Goal: Information Seeking & Learning: Learn about a topic

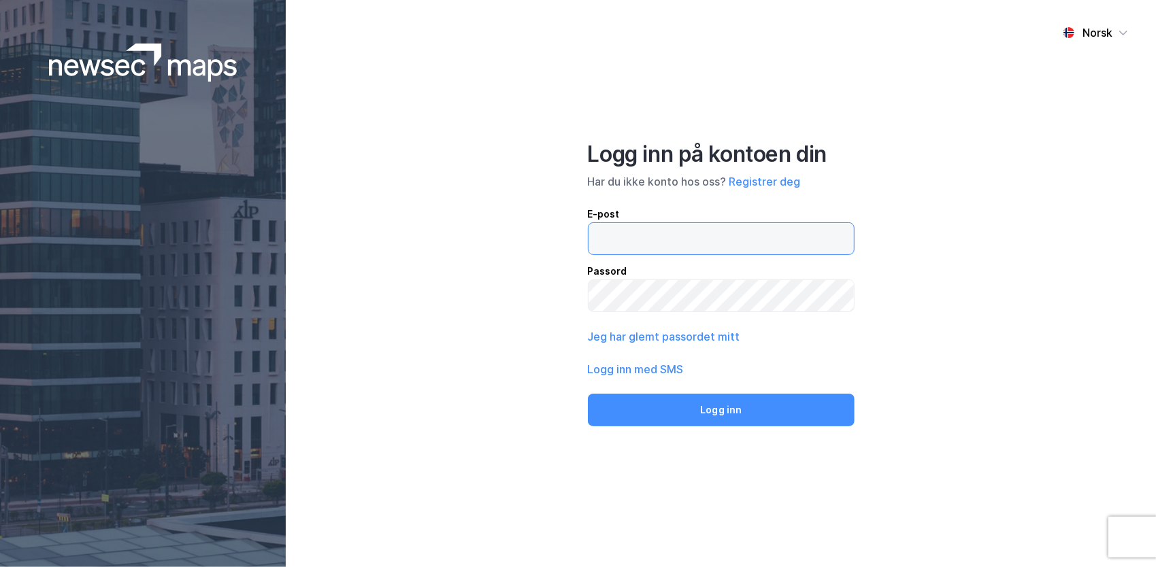
click at [713, 235] on input "email" at bounding box center [722, 238] width 266 height 31
type input "[PERSON_NAME][EMAIL_ADDRESS][DOMAIN_NAME]"
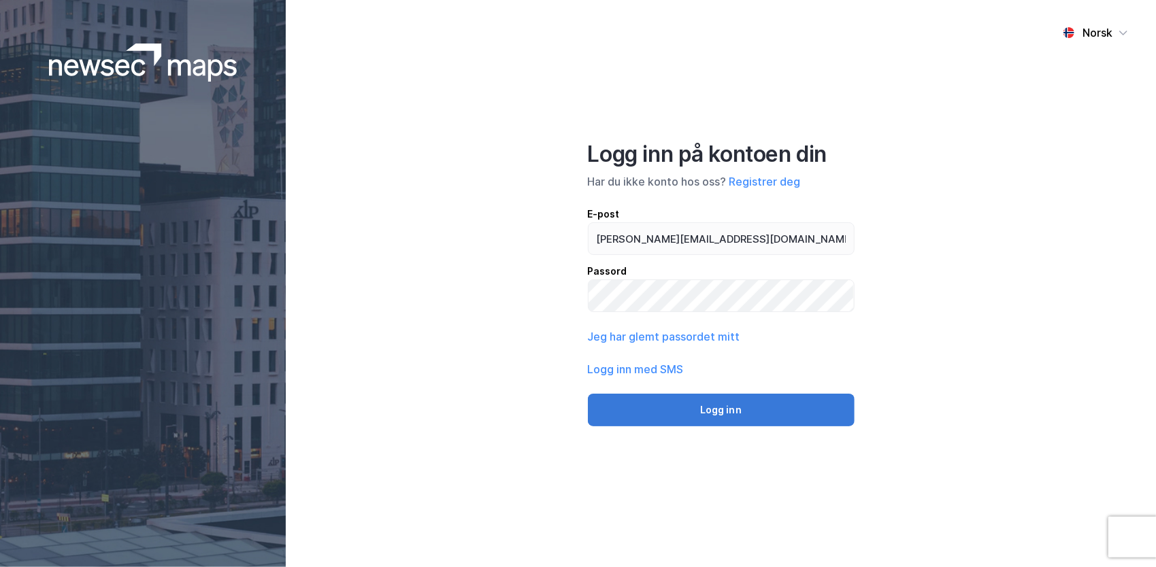
click at [746, 408] on button "Logg inn" at bounding box center [721, 410] width 267 height 33
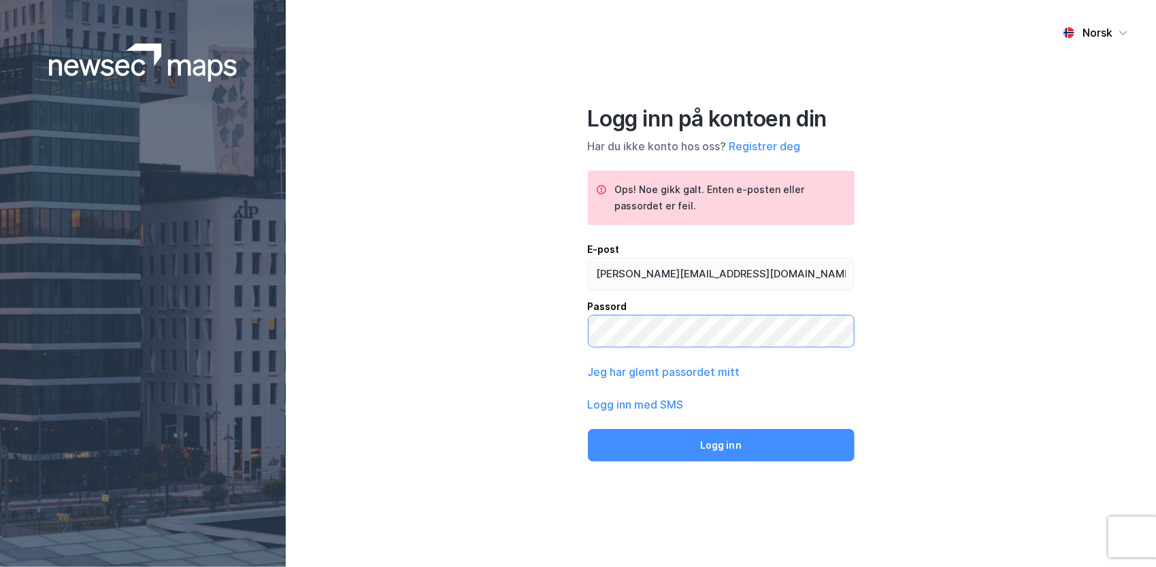
click at [551, 329] on div "Norsk Logg inn på kontoen din Har du ikke konto hos oss? Registrer deg Ops! Noe…" at bounding box center [721, 283] width 870 height 567
click at [588, 429] on button "Logg inn" at bounding box center [721, 445] width 267 height 33
click at [646, 370] on button "Jeg har glemt passordet mitt" at bounding box center [664, 372] width 152 height 16
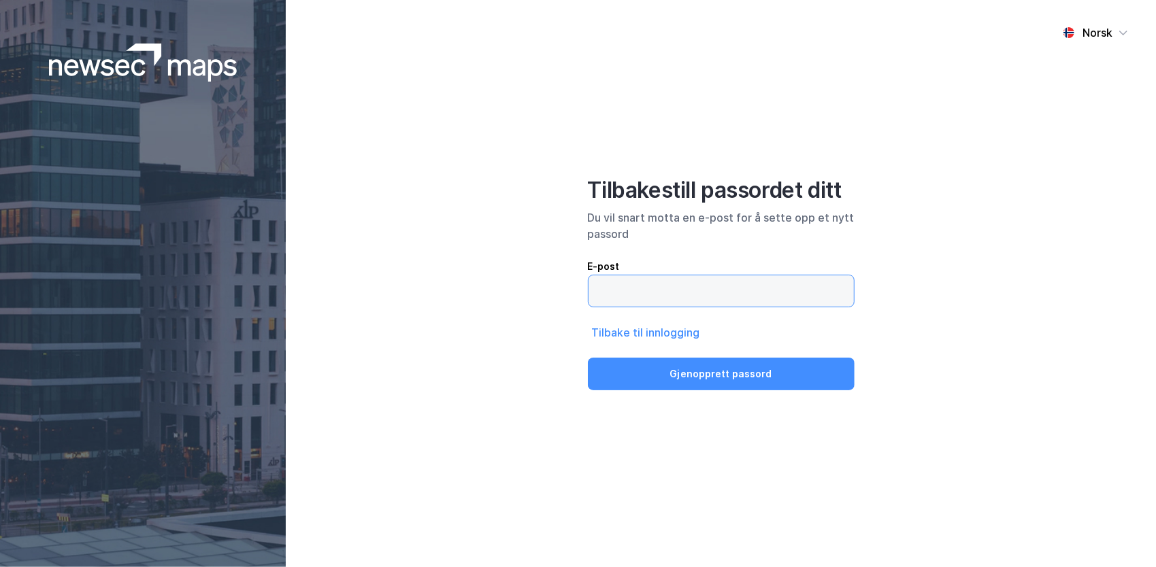
click at [668, 296] on input "email" at bounding box center [721, 291] width 265 height 31
type input "[PERSON_NAME][EMAIL_ADDRESS][DOMAIN_NAME]"
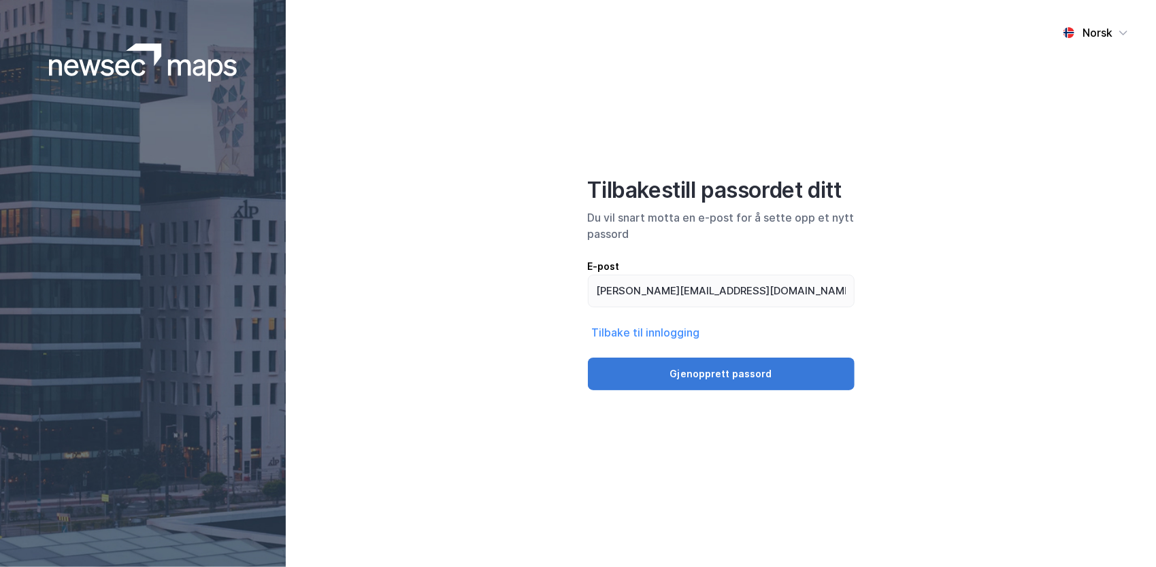
click at [689, 371] on button "Gjenopprett passord" at bounding box center [721, 374] width 267 height 33
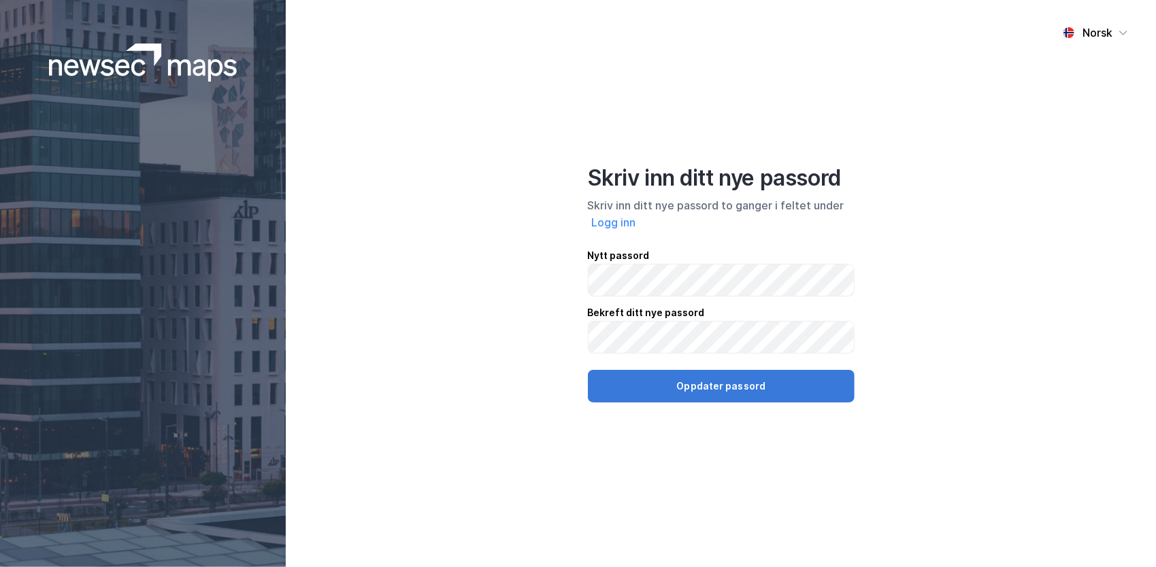
click at [723, 384] on button "Oppdater passord" at bounding box center [721, 386] width 267 height 33
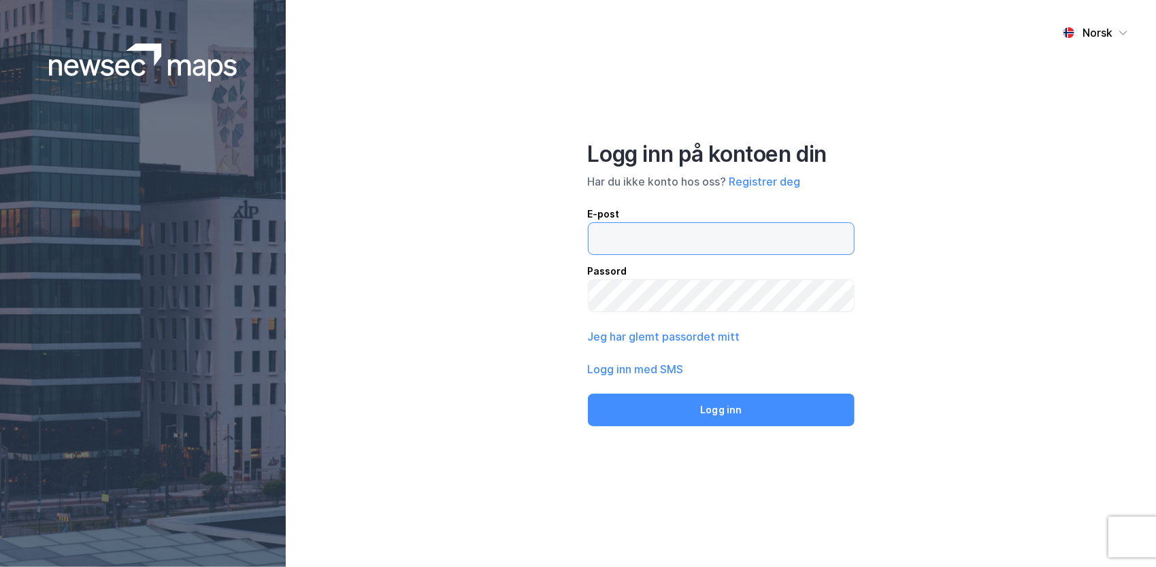
click at [675, 248] on input "email" at bounding box center [722, 238] width 266 height 31
type input "[PERSON_NAME][EMAIL_ADDRESS][DOMAIN_NAME]"
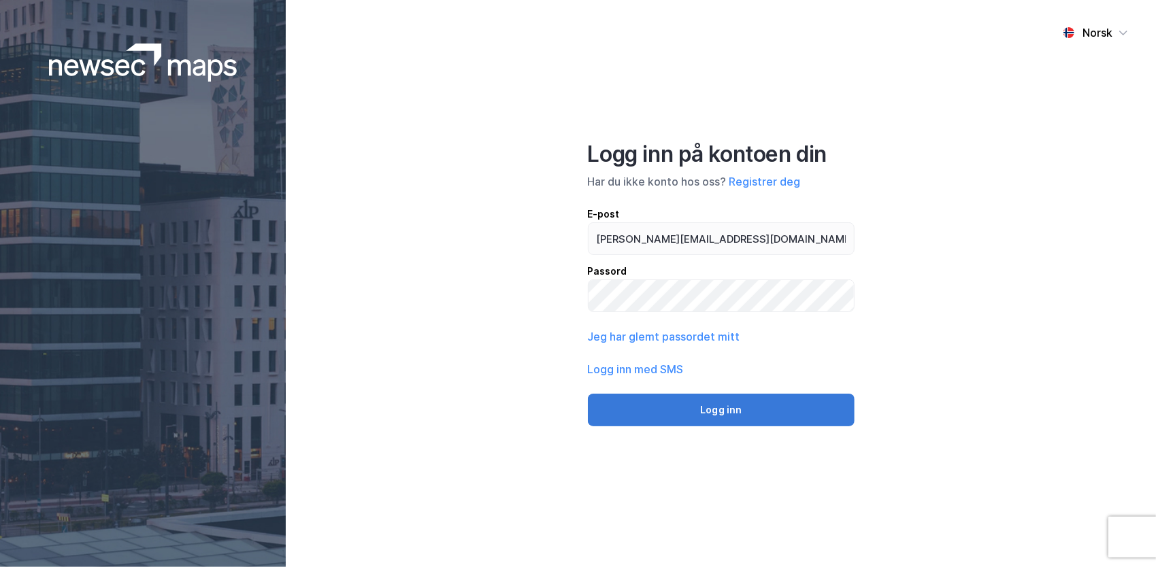
click at [712, 412] on button "Logg inn" at bounding box center [721, 410] width 267 height 33
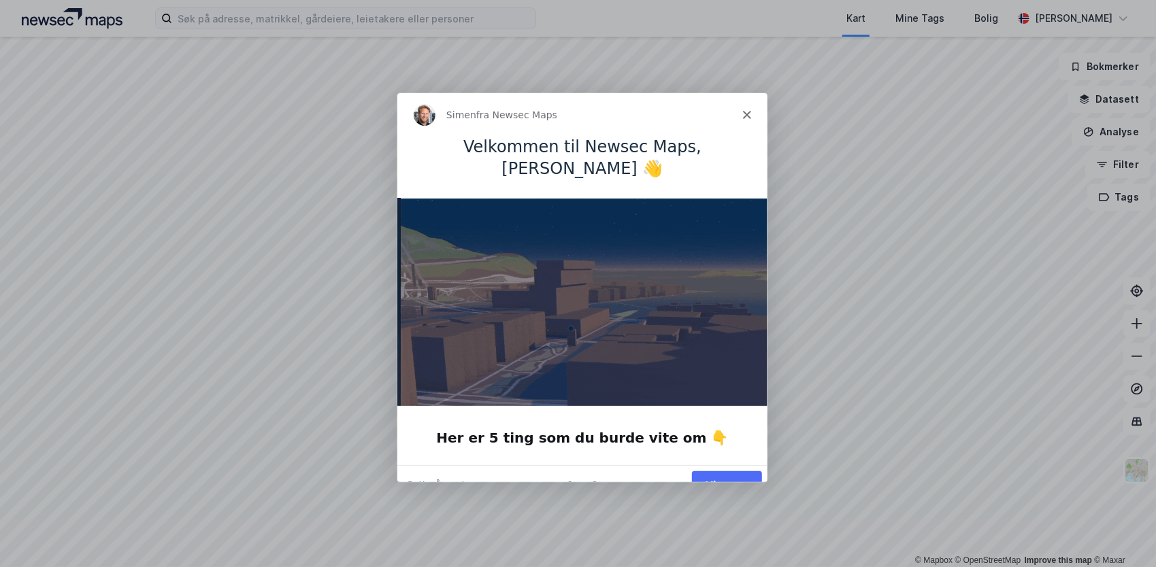
click at [734, 470] on button "Vis meg" at bounding box center [726, 484] width 70 height 28
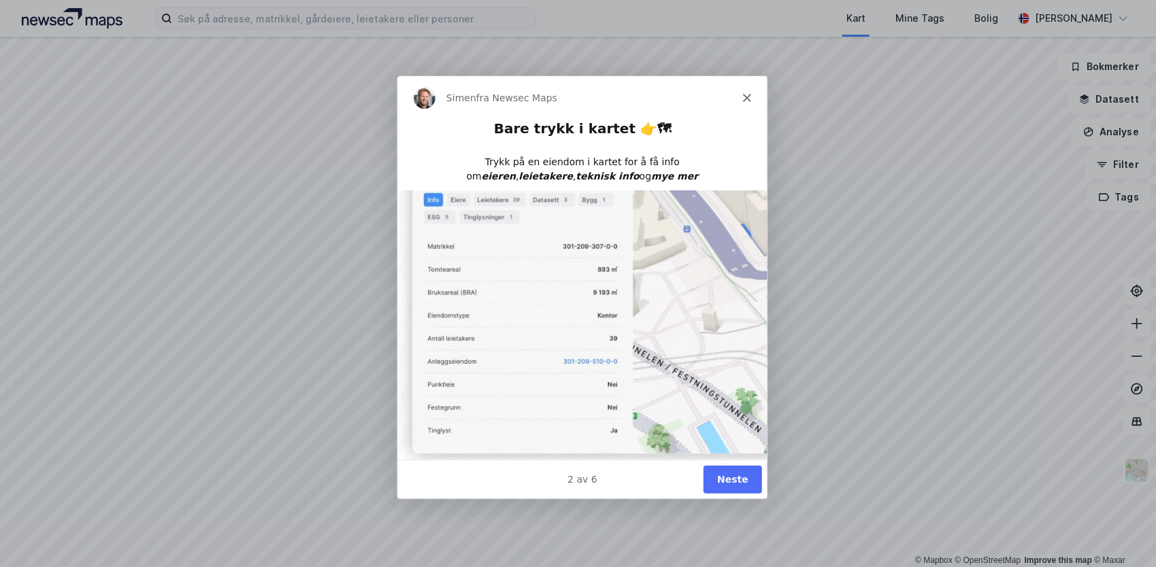
click at [730, 476] on button "Neste" at bounding box center [731, 479] width 59 height 28
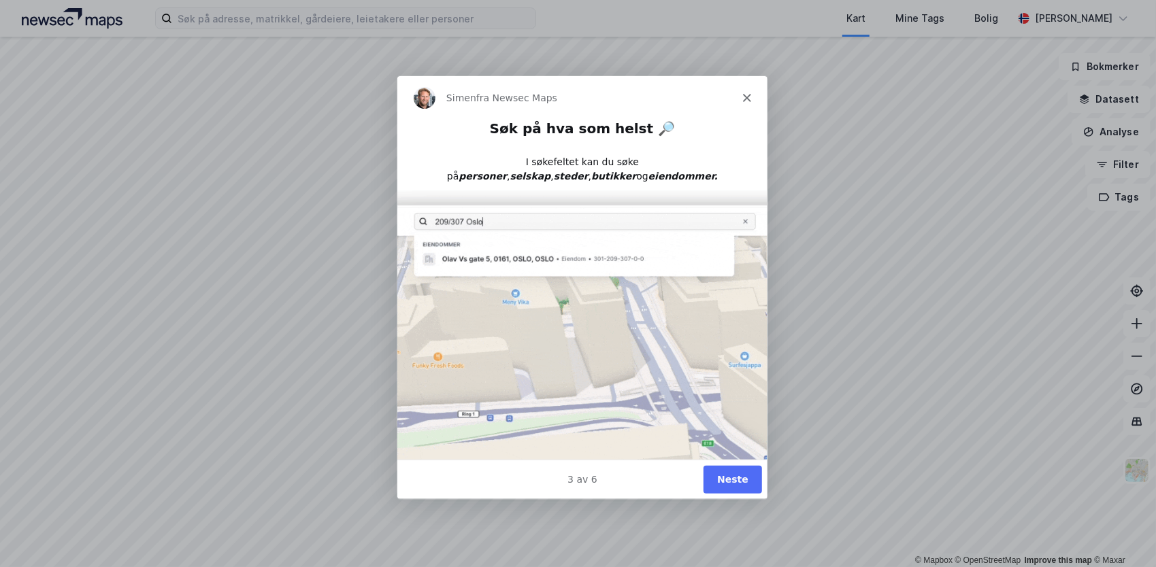
click at [737, 474] on button "Neste" at bounding box center [731, 479] width 59 height 28
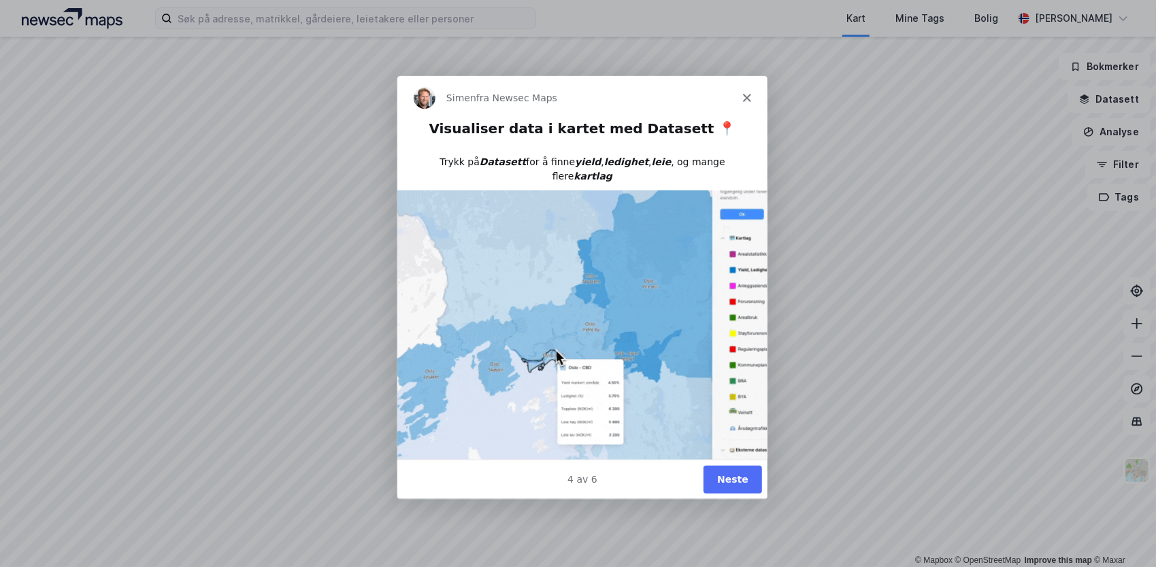
click at [739, 474] on button "Neste" at bounding box center [731, 479] width 59 height 28
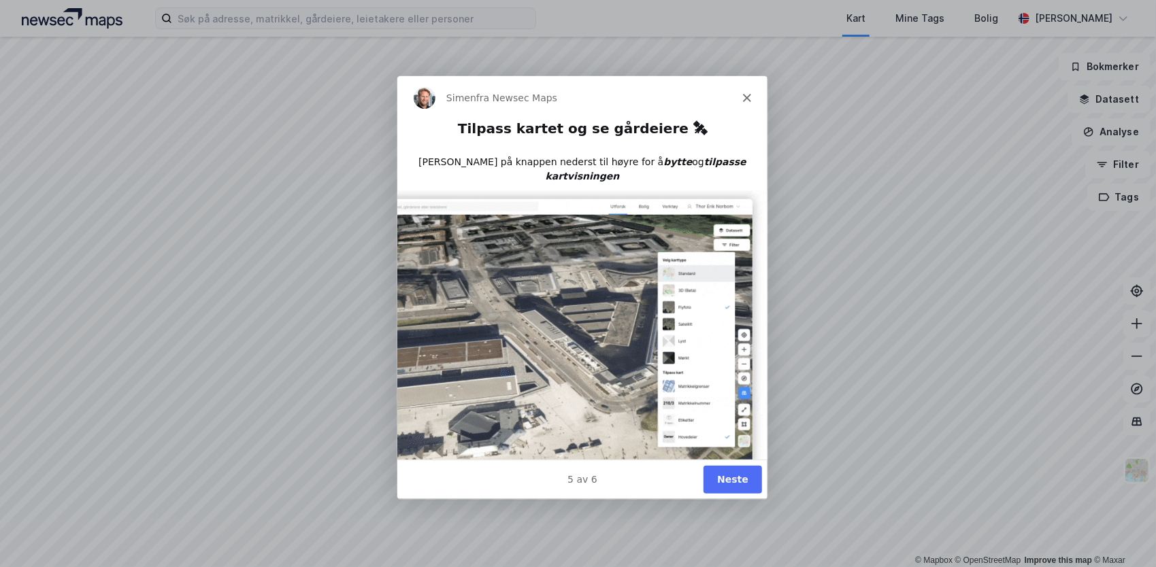
click at [738, 477] on button "Neste" at bounding box center [731, 479] width 59 height 28
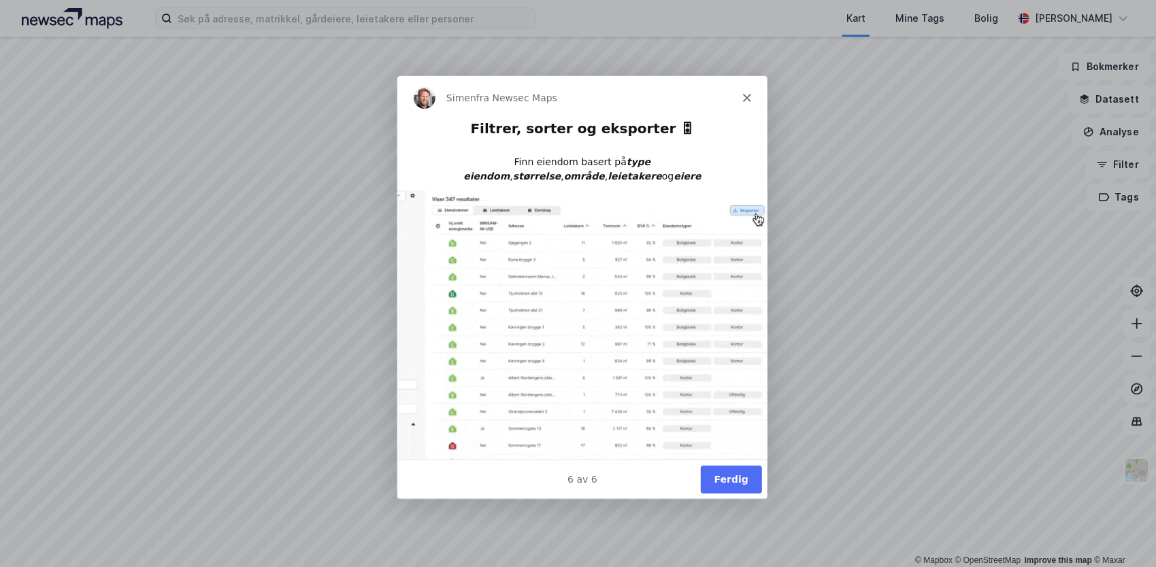
click at [755, 485] on button "Ferdig" at bounding box center [729, 479] width 61 height 28
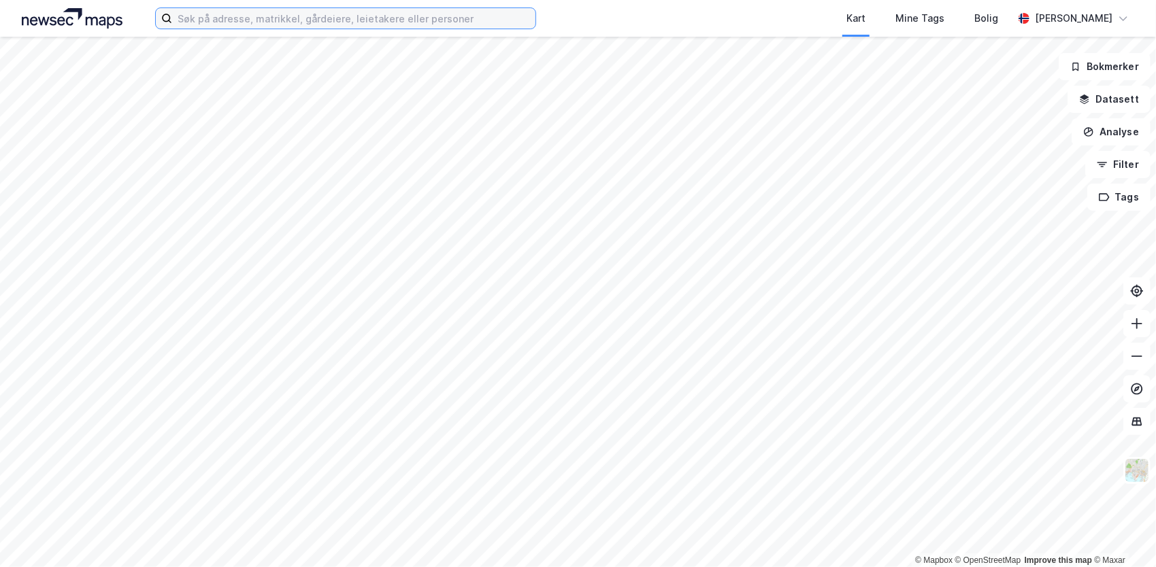
click at [355, 18] on input at bounding box center [353, 18] width 363 height 20
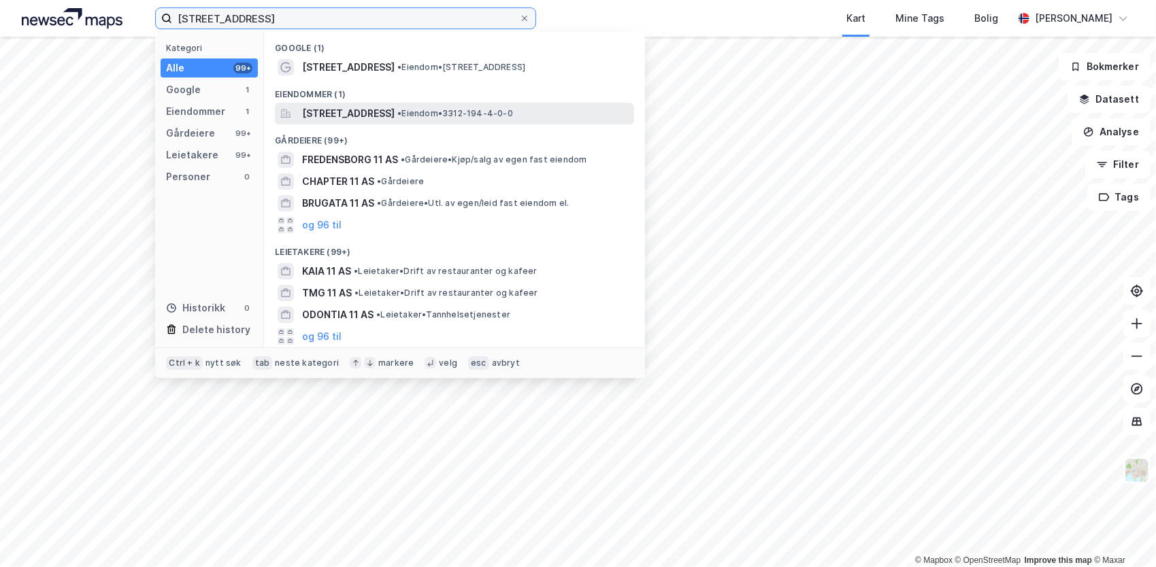
type input "[STREET_ADDRESS]"
click at [366, 112] on span "[STREET_ADDRESS]" at bounding box center [348, 113] width 93 height 16
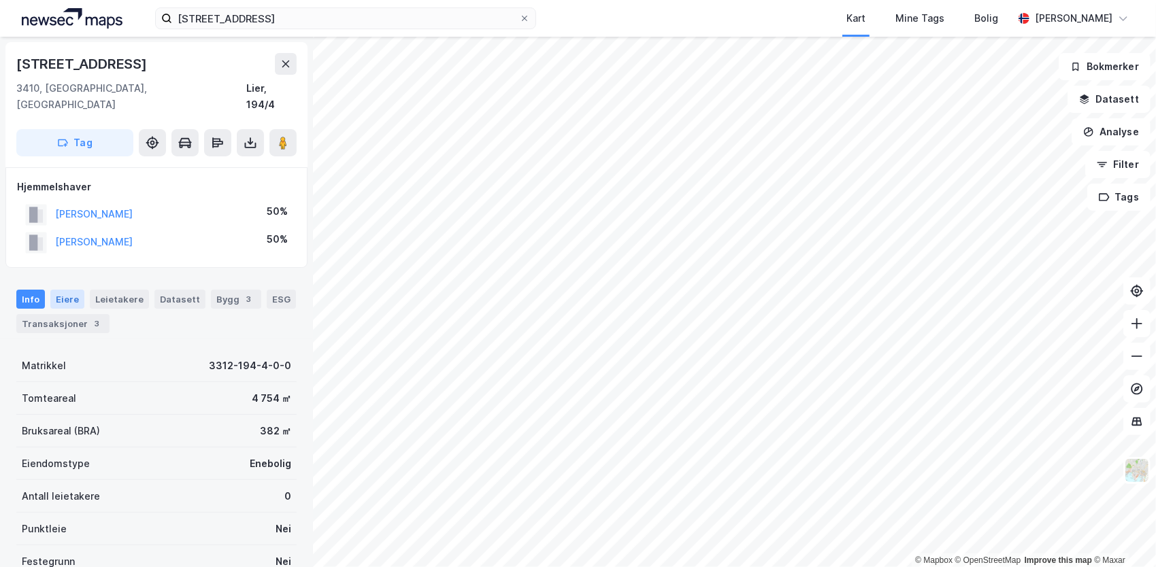
click at [61, 290] on div "Eiere" at bounding box center [67, 299] width 34 height 19
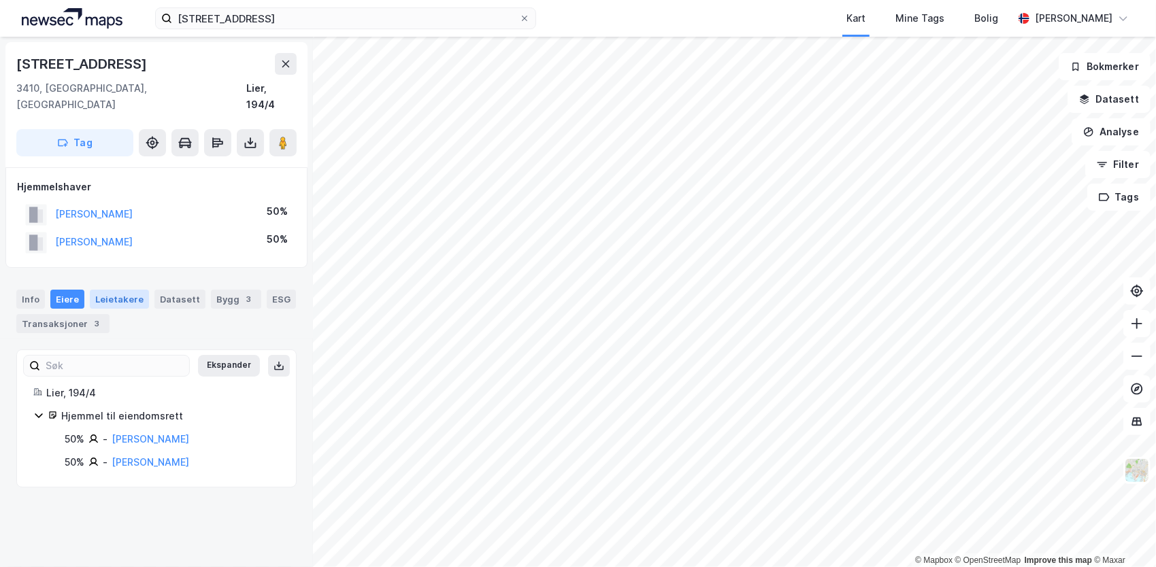
click at [117, 290] on div "Leietakere" at bounding box center [119, 299] width 59 height 19
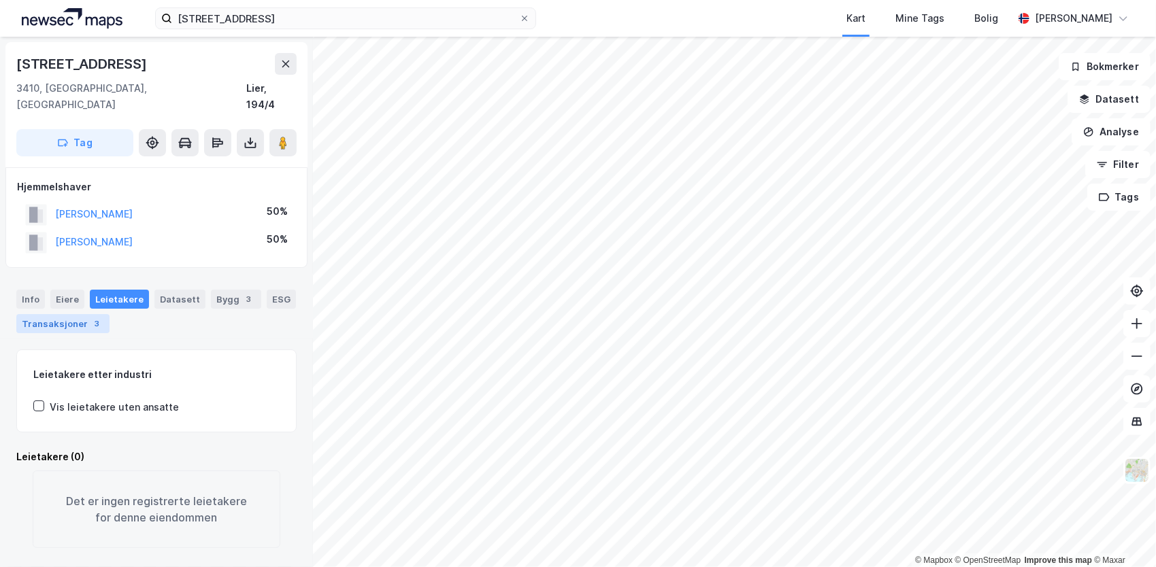
click at [66, 314] on div "Transaksjoner 3" at bounding box center [62, 323] width 93 height 19
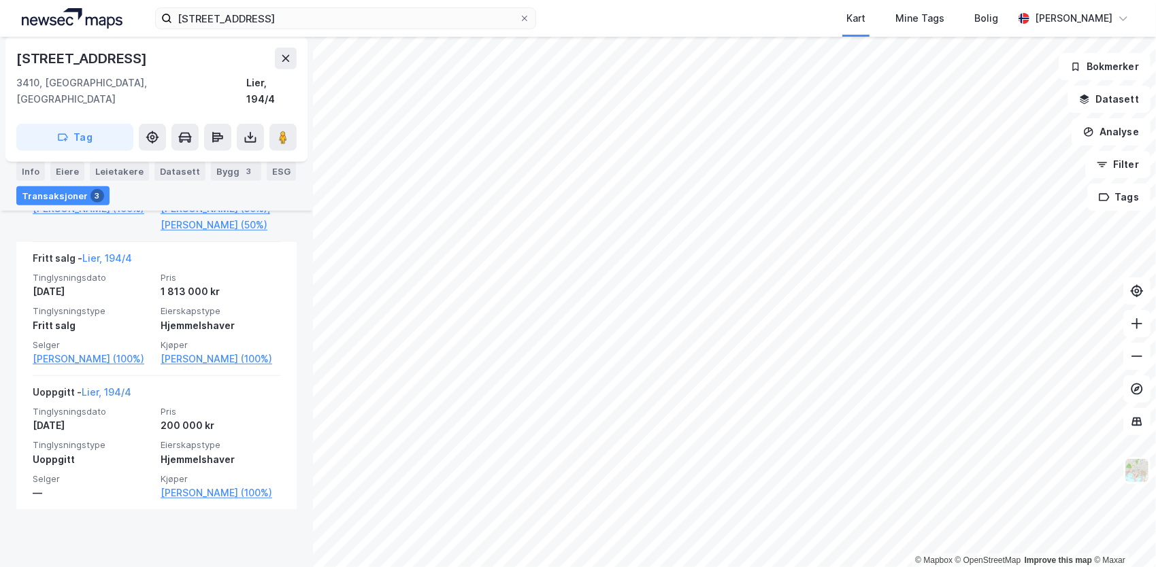
scroll to position [502, 0]
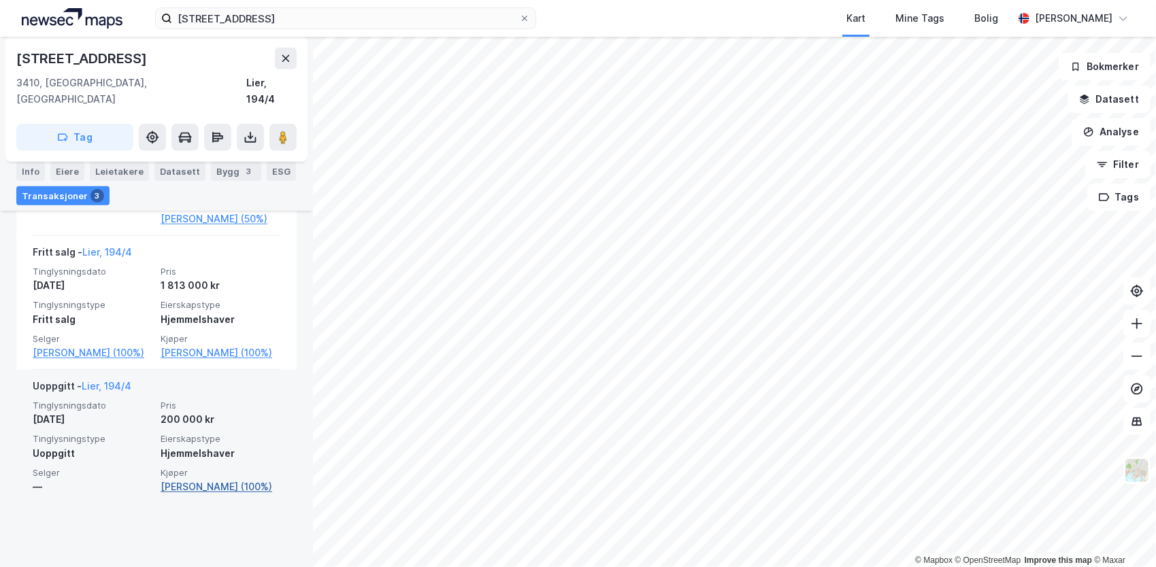
click at [184, 495] on link "[PERSON_NAME] (100%)" at bounding box center [221, 487] width 120 height 16
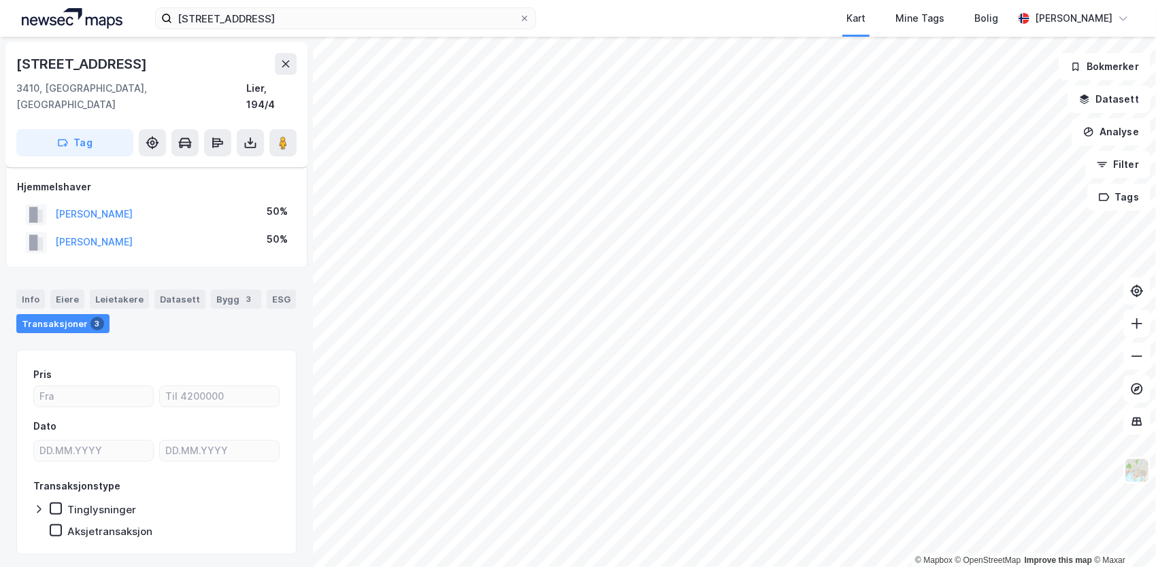
scroll to position [20, 0]
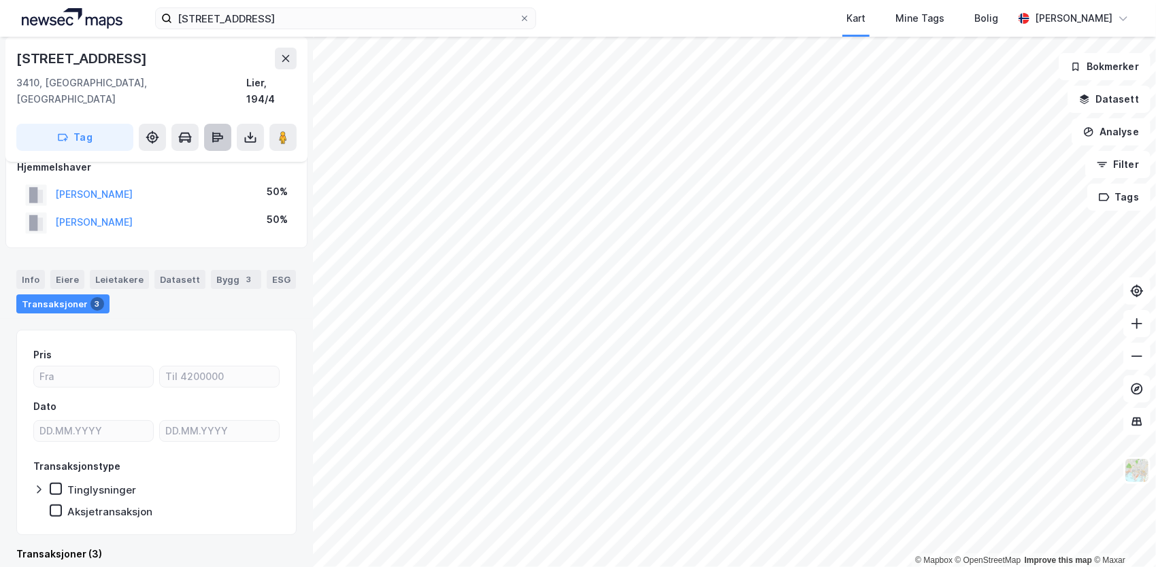
click at [220, 135] on icon at bounding box center [217, 137] width 11 height 4
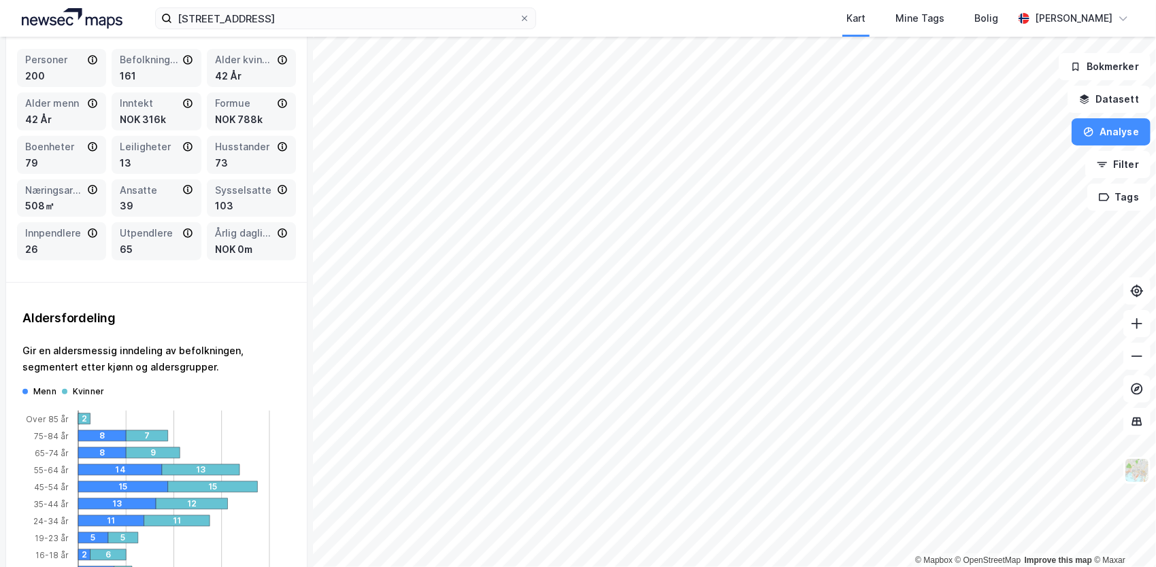
scroll to position [0, 0]
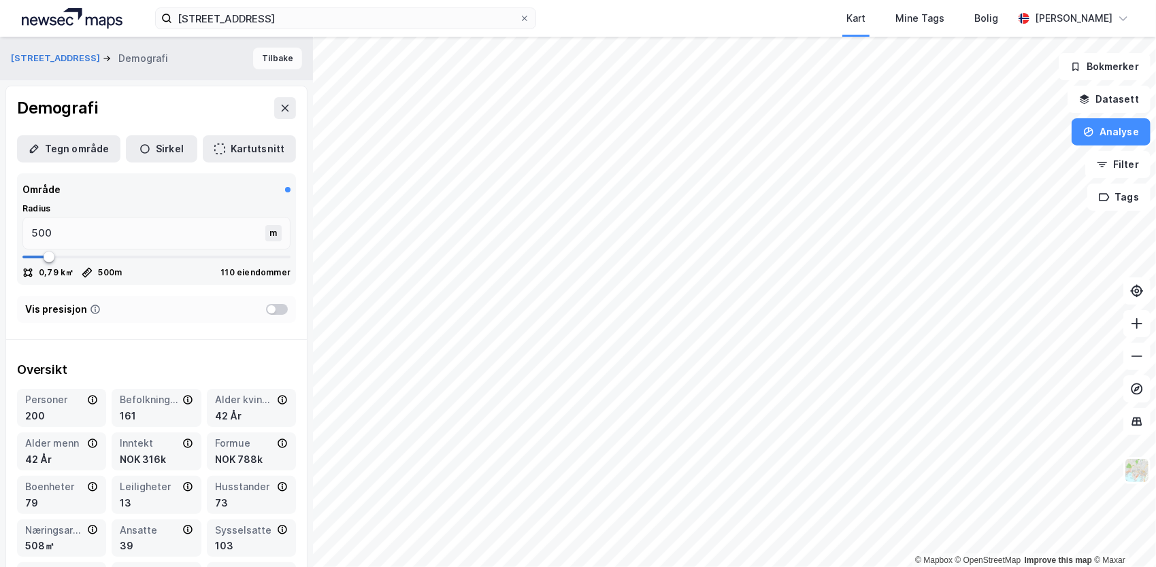
click at [263, 56] on button "Tilbake" at bounding box center [277, 59] width 49 height 22
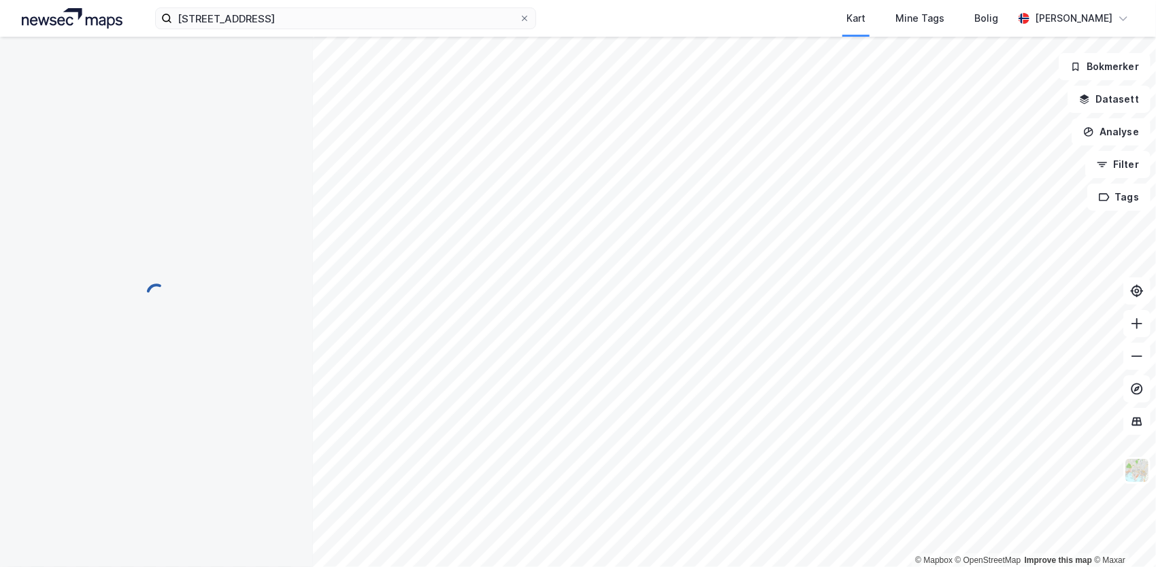
scroll to position [20, 0]
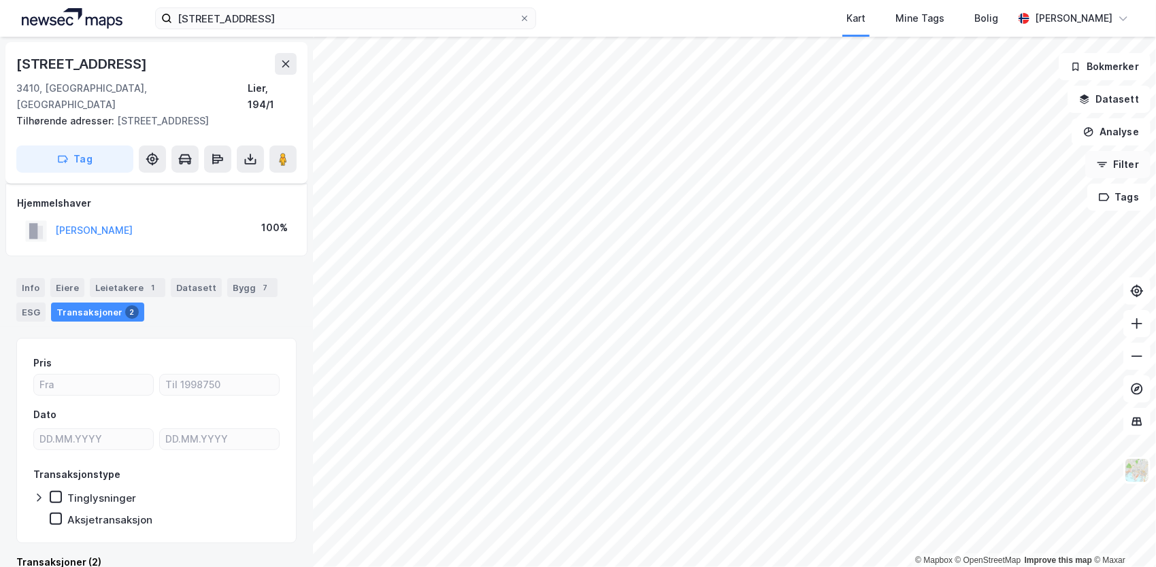
scroll to position [8, 0]
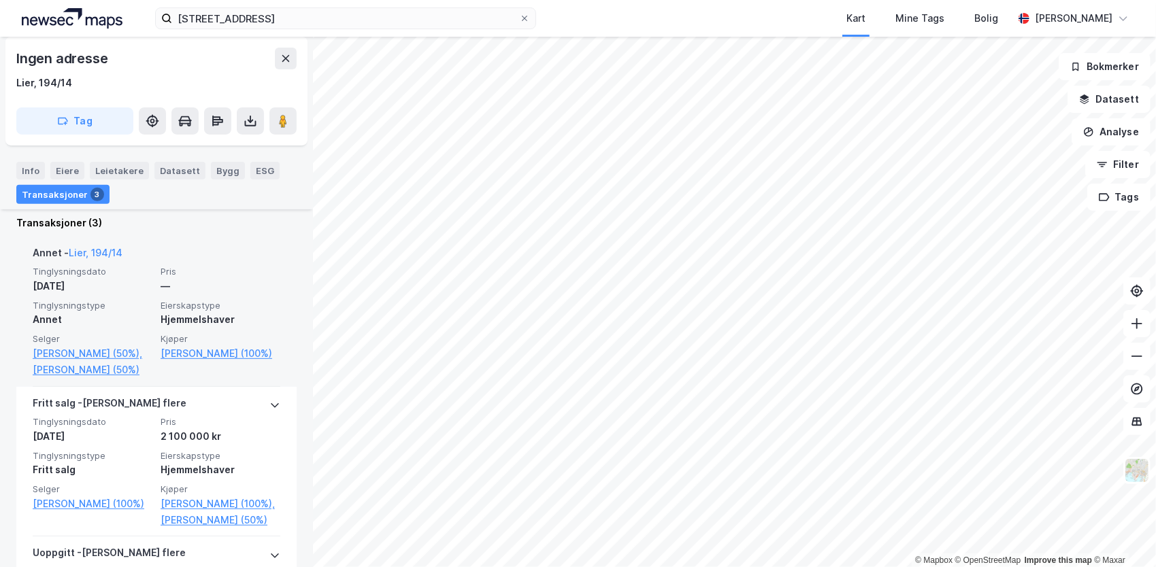
scroll to position [340, 0]
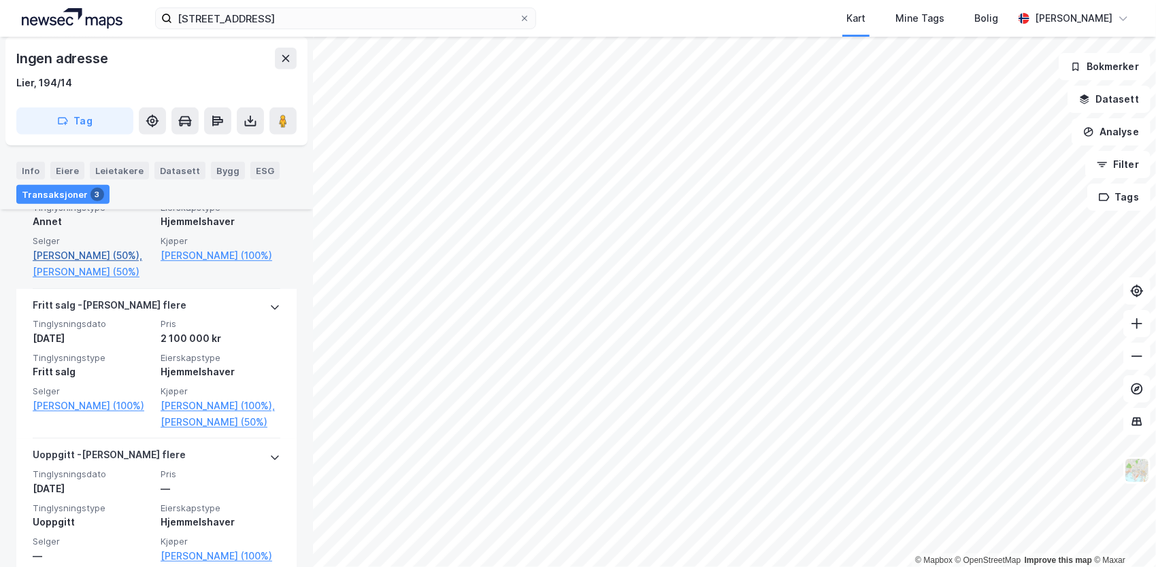
scroll to position [408, 0]
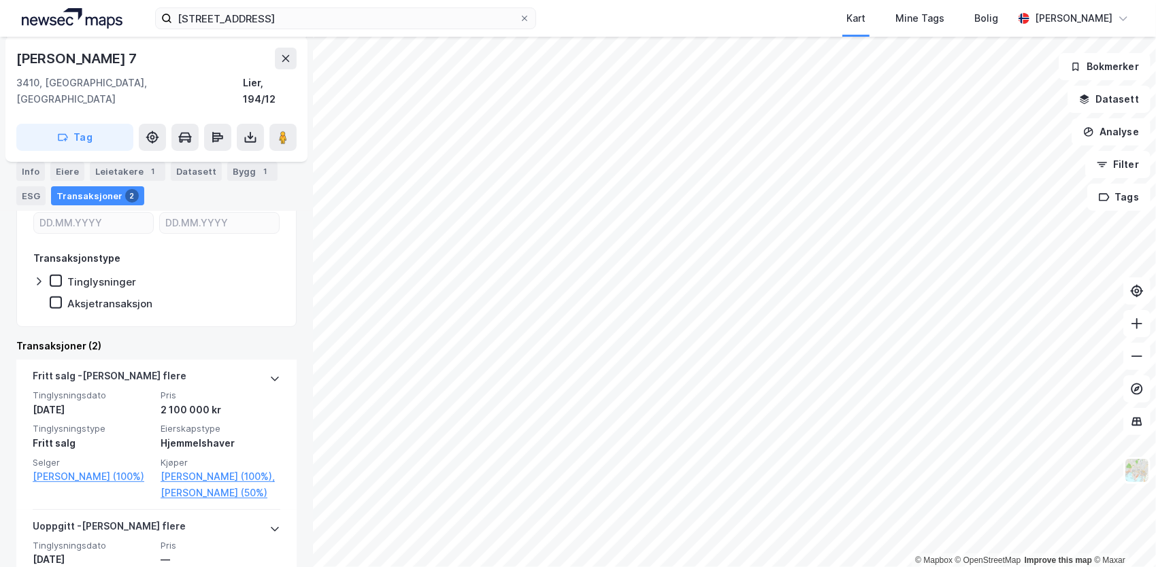
scroll to position [204, 0]
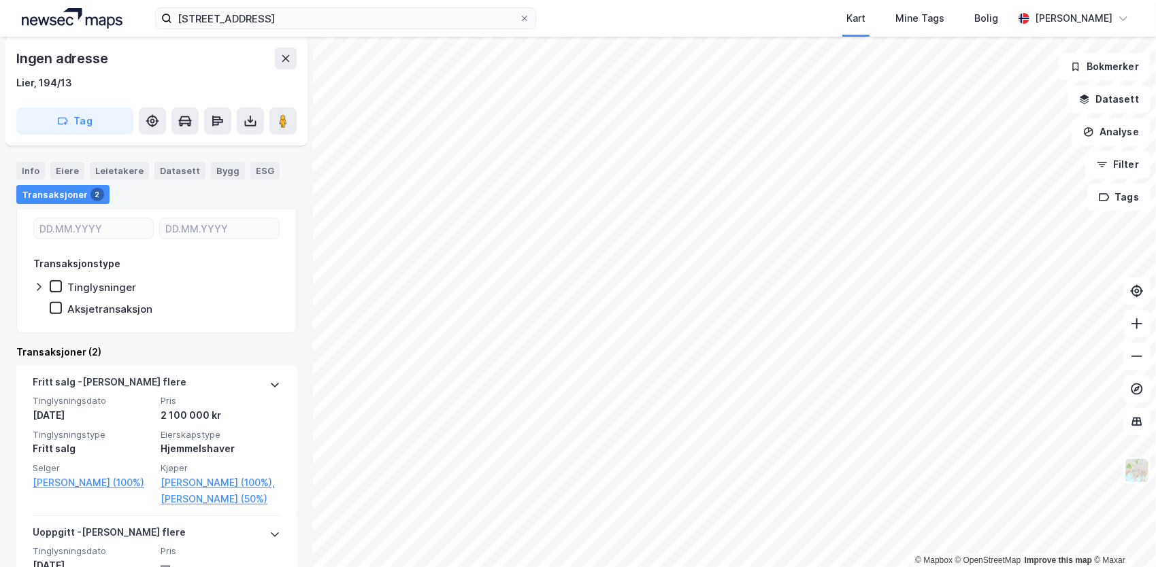
scroll to position [204, 0]
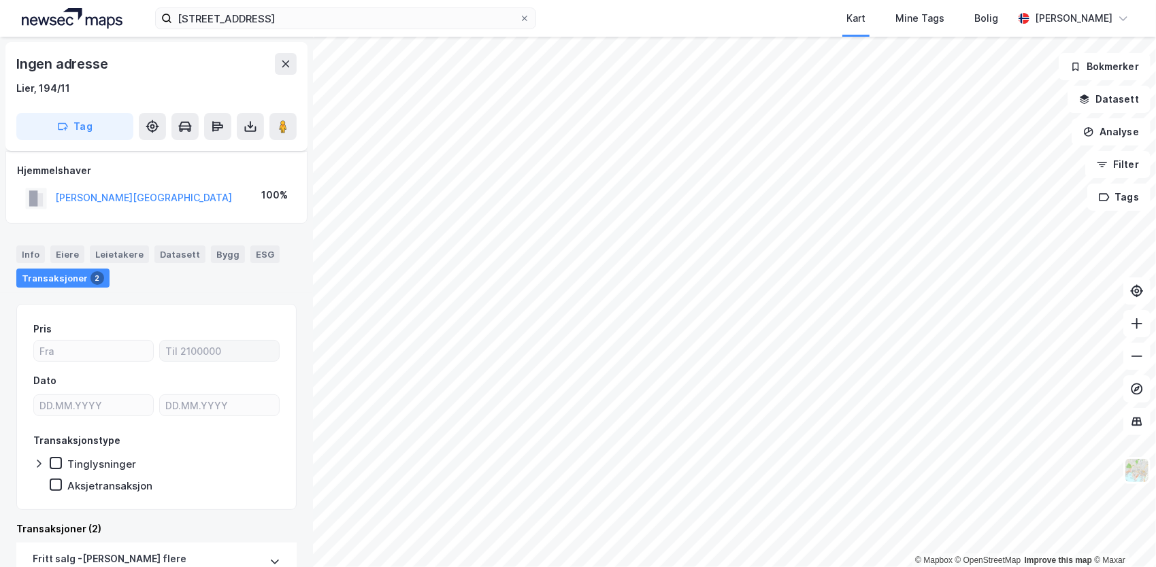
scroll to position [204, 0]
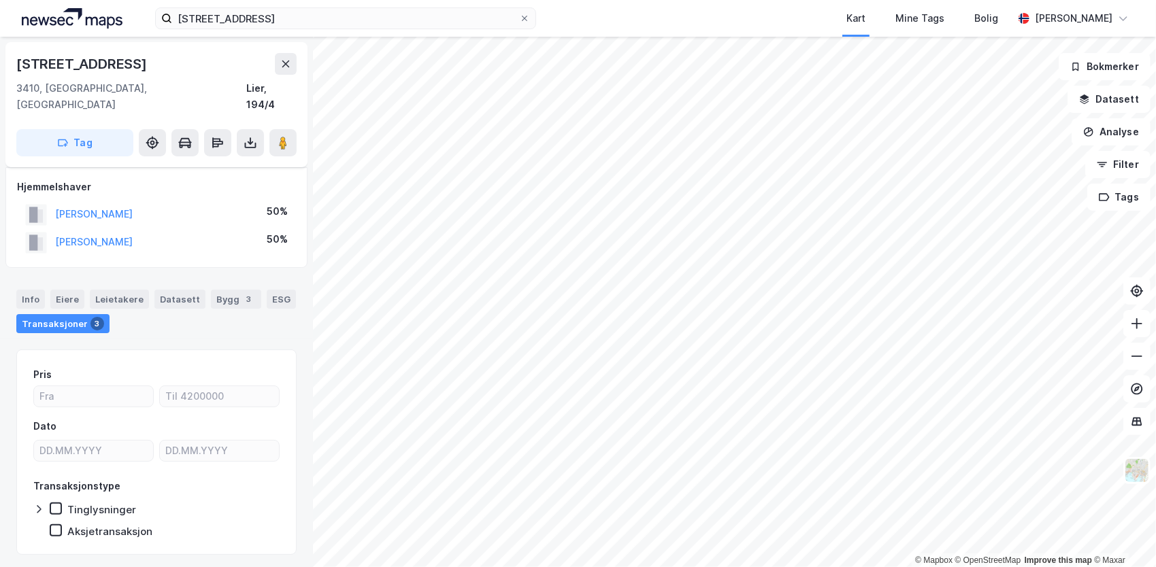
scroll to position [20, 0]
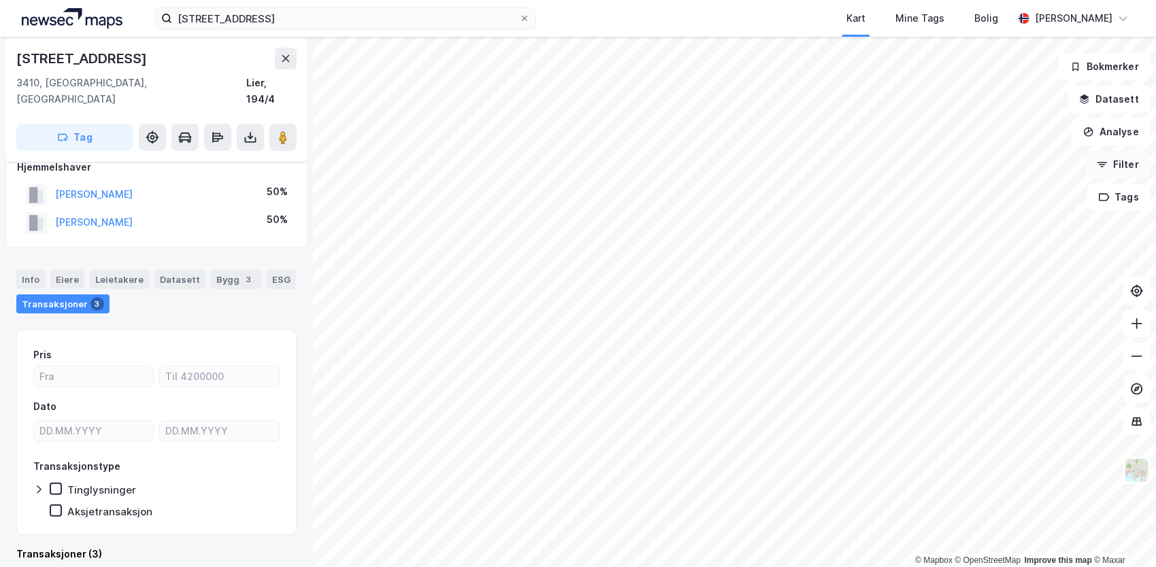
click at [1105, 165] on icon "button" at bounding box center [1103, 164] width 7 height 1
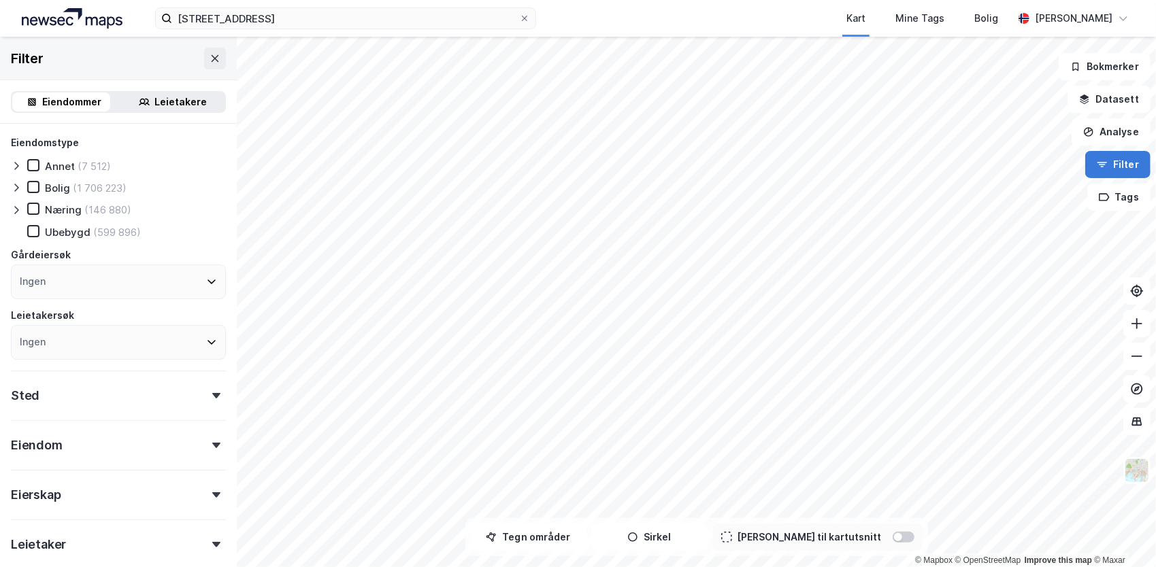
click at [1105, 165] on icon "button" at bounding box center [1103, 164] width 7 height 1
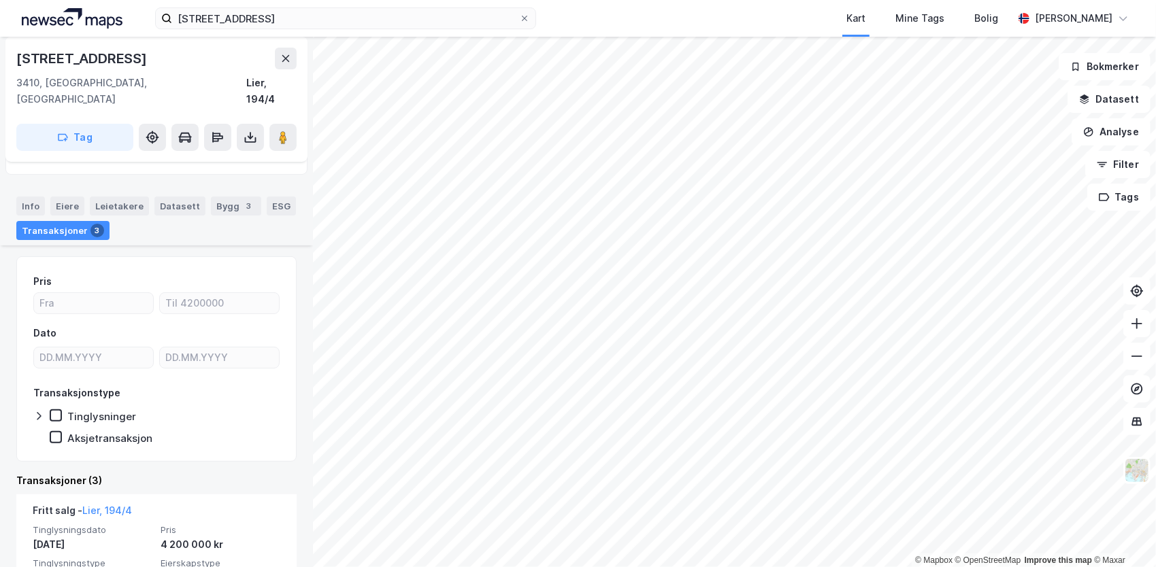
scroll to position [224, 0]
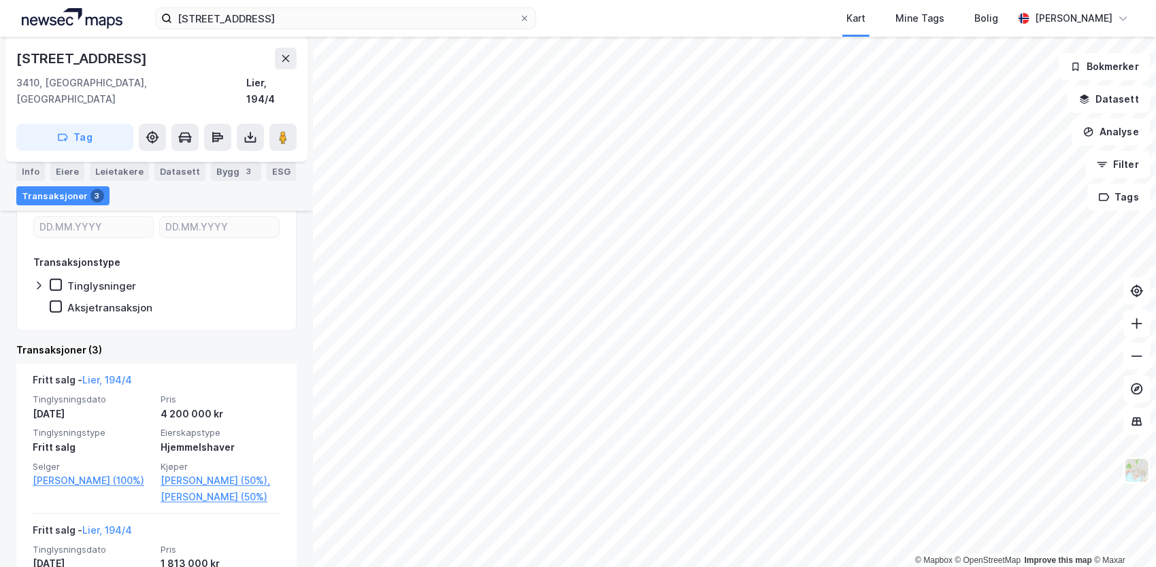
click at [40, 282] on icon at bounding box center [39, 286] width 4 height 8
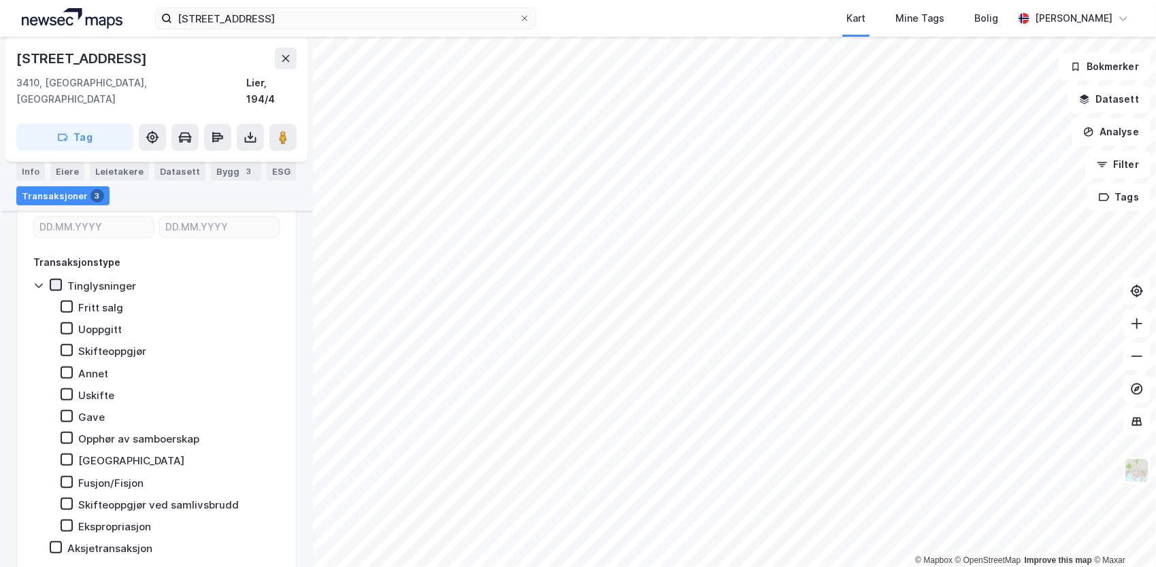
click at [53, 282] on icon at bounding box center [55, 284] width 7 height 5
click at [54, 280] on icon at bounding box center [56, 285] width 10 height 10
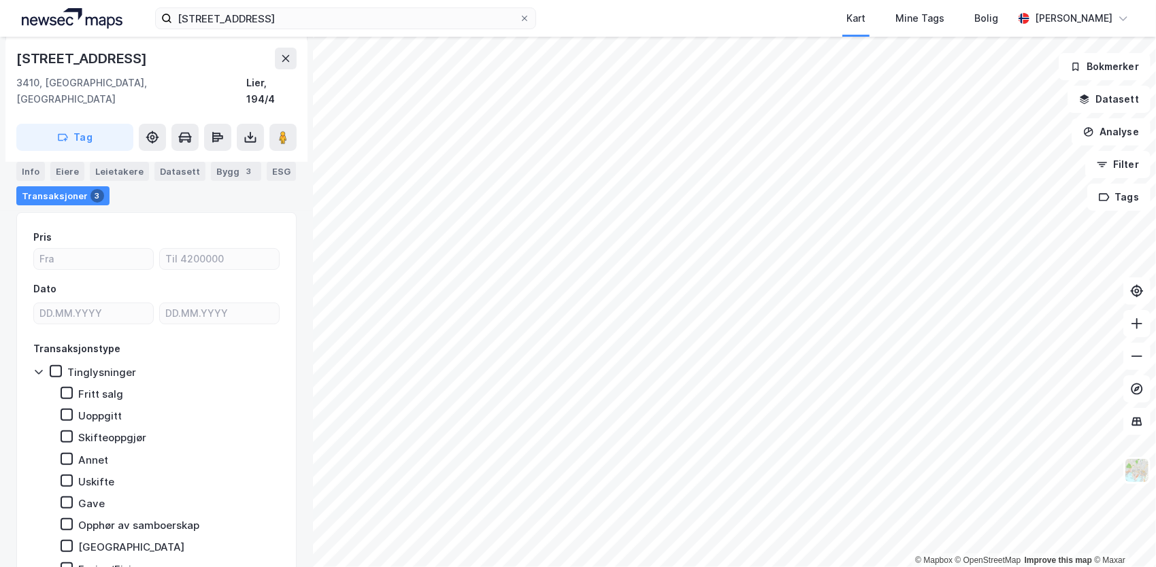
scroll to position [0, 0]
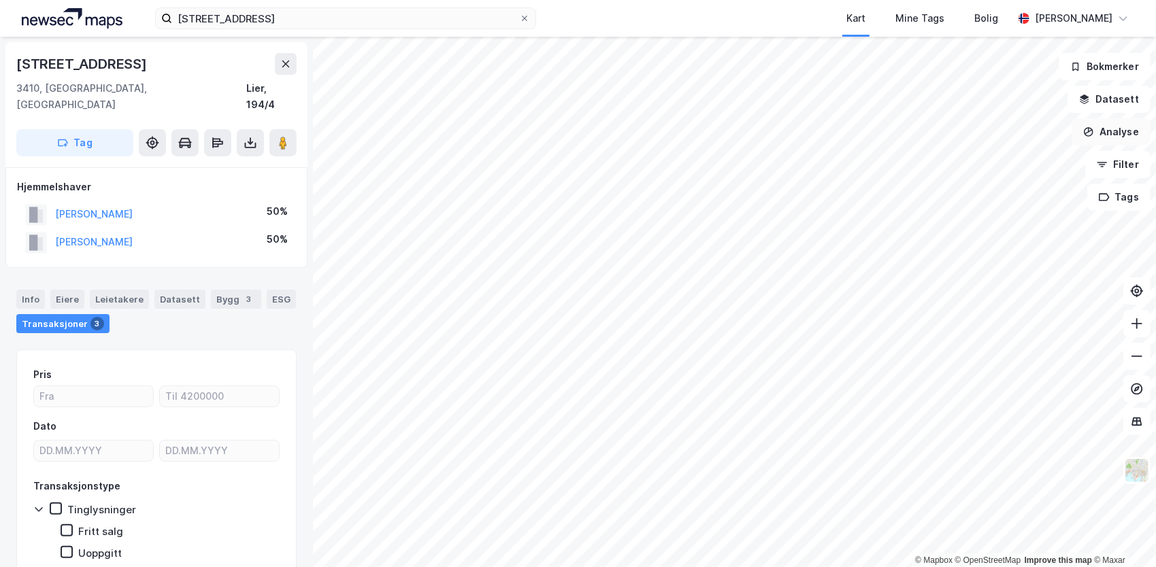
click at [1095, 140] on button "Analyse" at bounding box center [1111, 131] width 79 height 27
click at [1114, 165] on button "Filter" at bounding box center [1117, 164] width 65 height 27
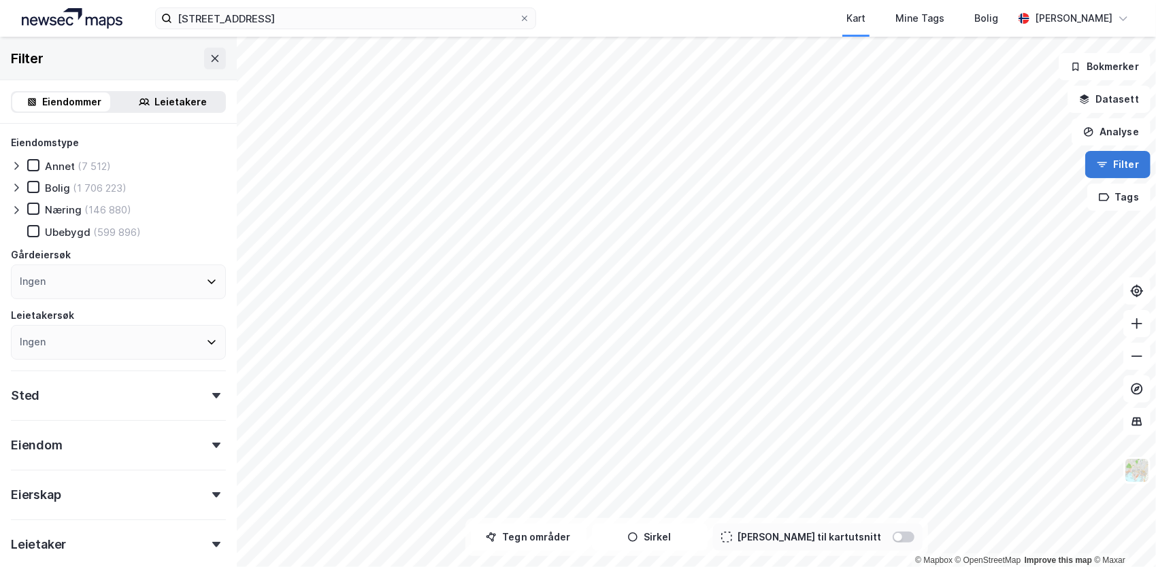
click at [1114, 165] on button "Filter" at bounding box center [1117, 164] width 65 height 27
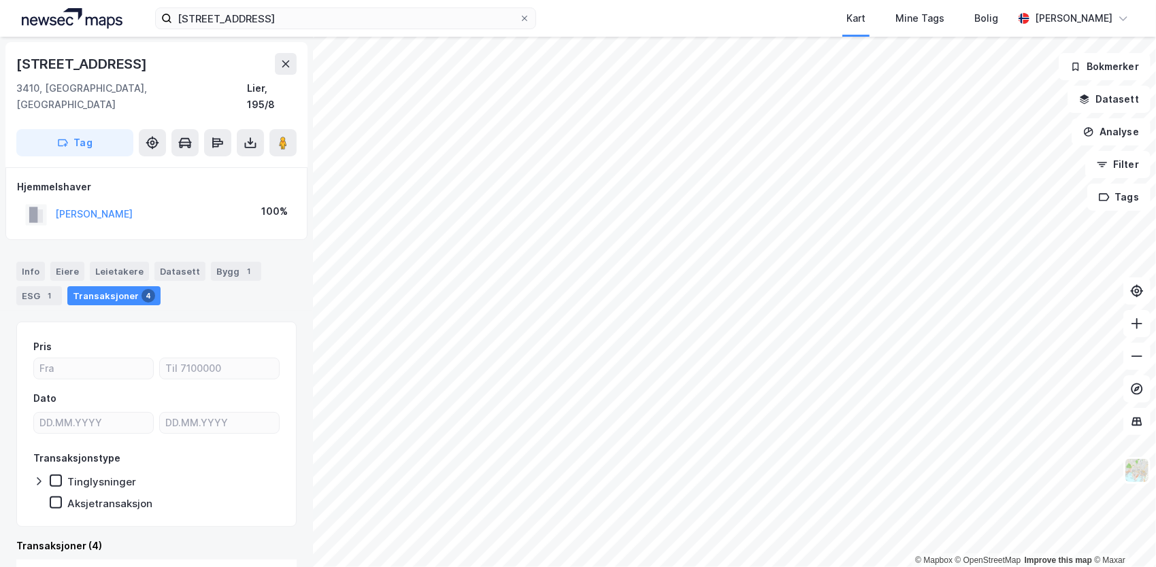
click at [116, 286] on div "Transaksjoner 4" at bounding box center [113, 295] width 93 height 19
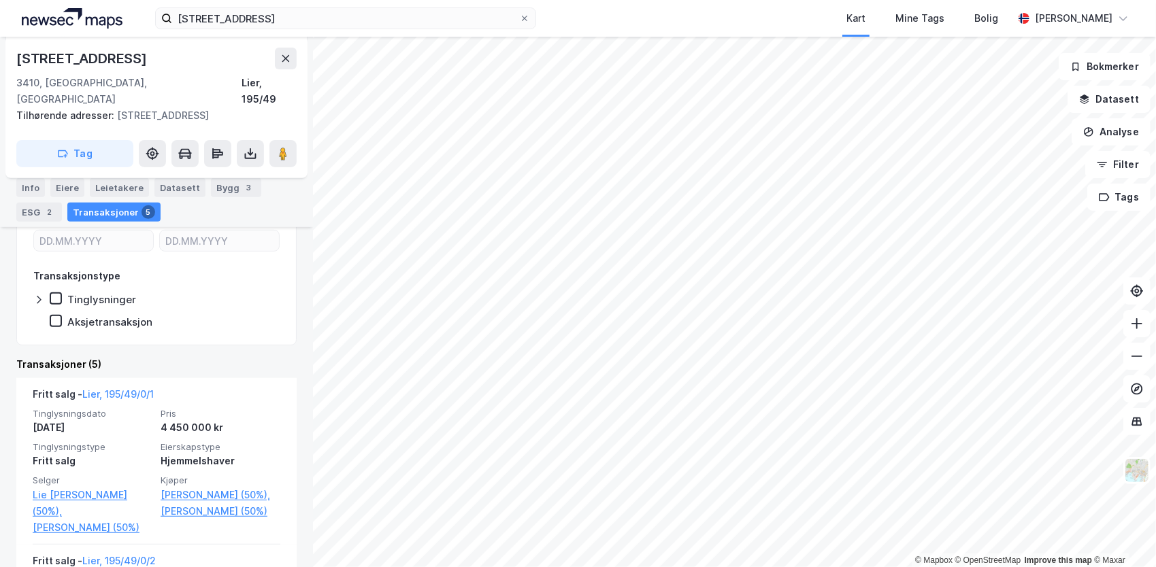
scroll to position [277, 0]
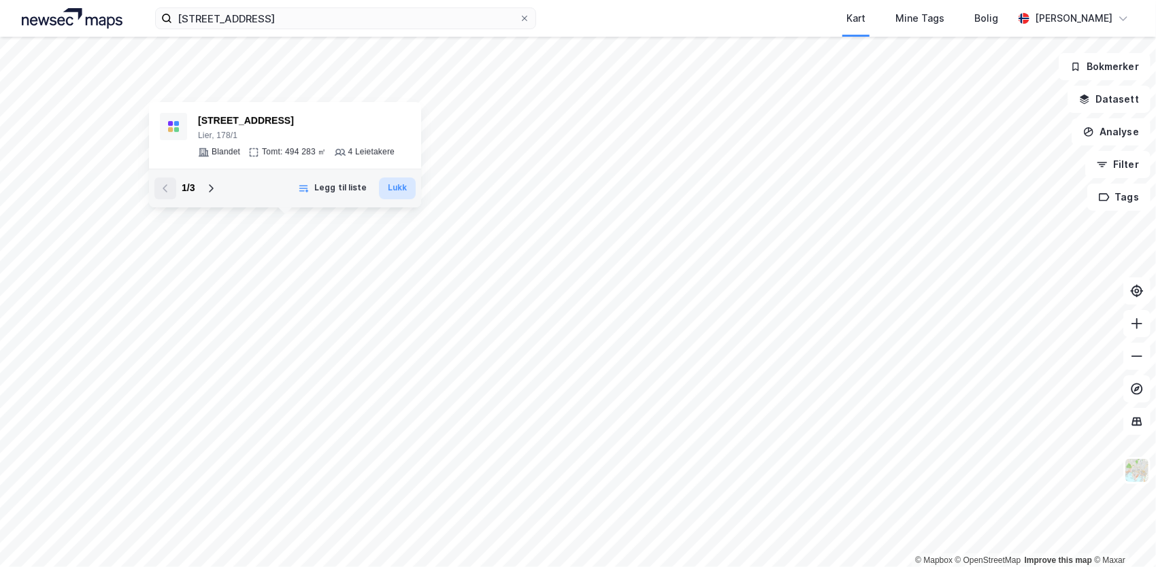
click at [399, 192] on button "Lukk" at bounding box center [397, 189] width 37 height 22
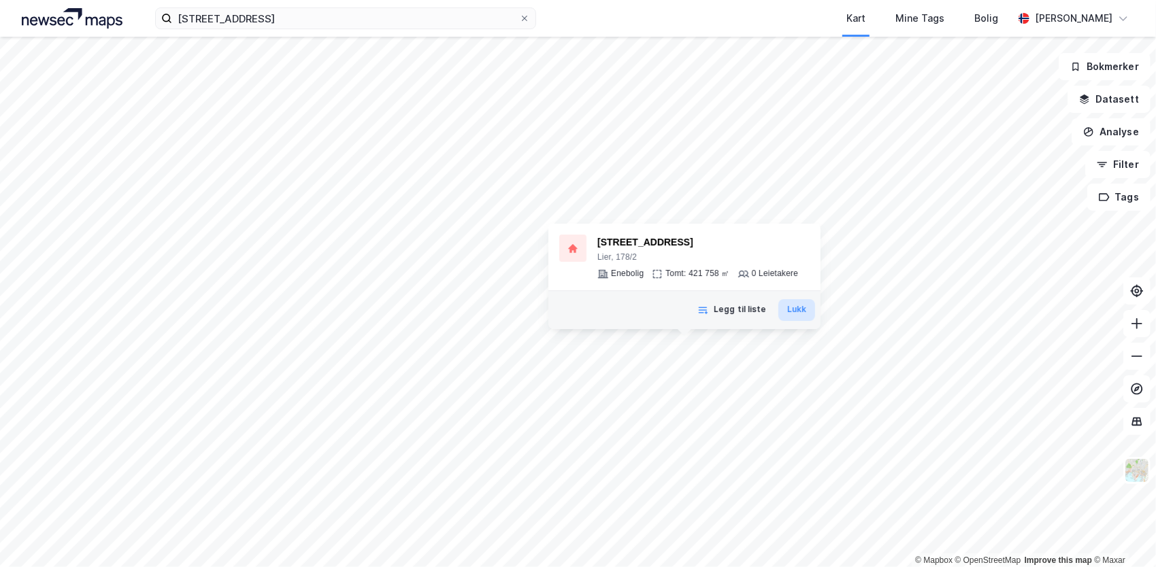
click at [793, 309] on button "Lukk" at bounding box center [796, 310] width 37 height 22
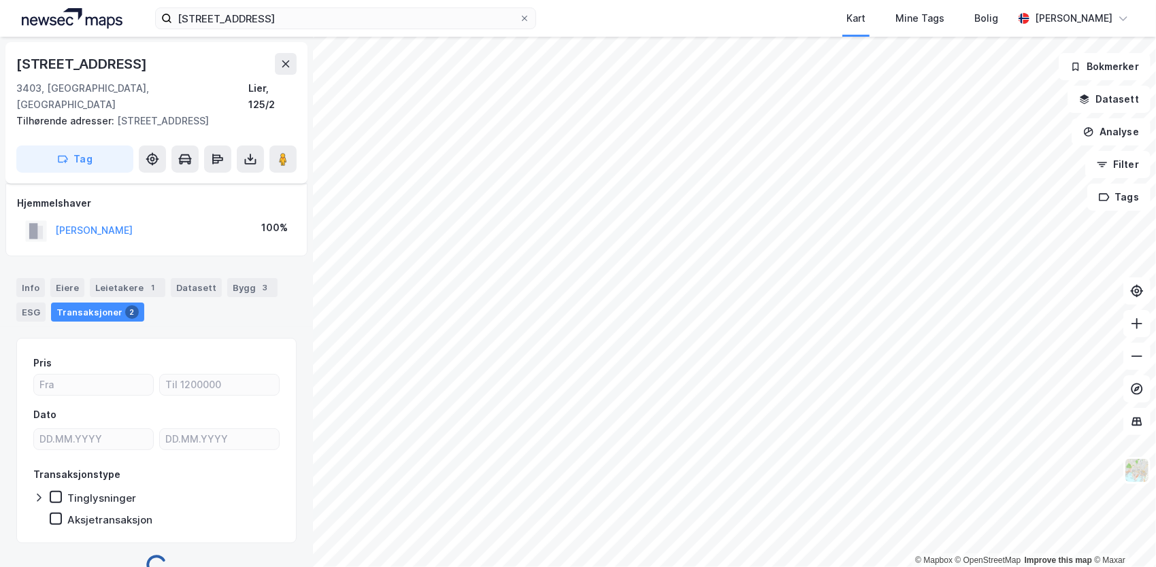
scroll to position [8, 0]
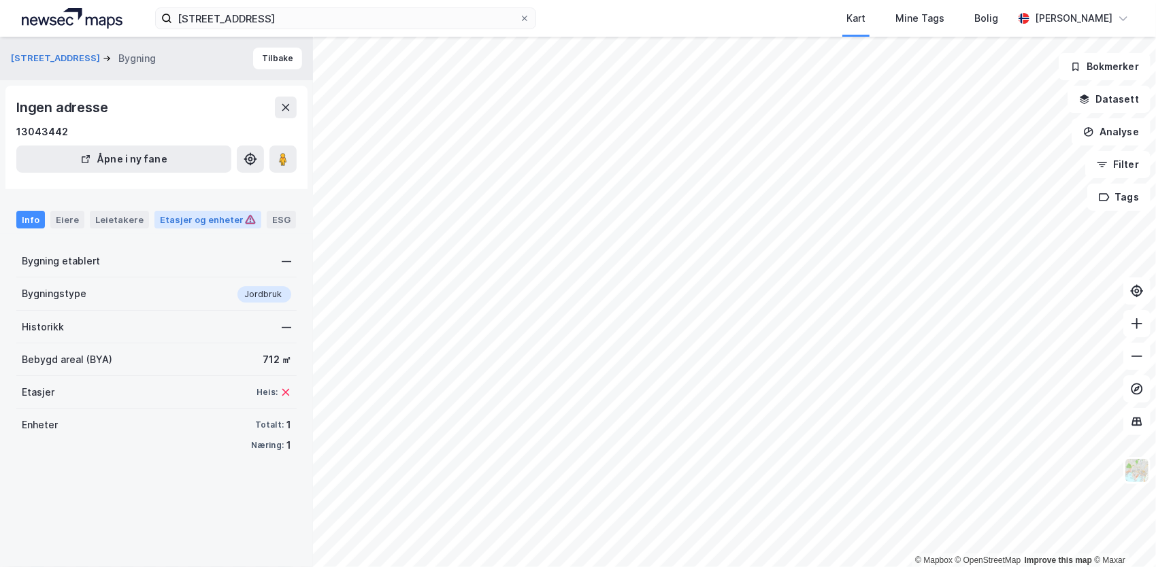
click at [193, 220] on div "Etasjer og enheter" at bounding box center [208, 220] width 96 height 12
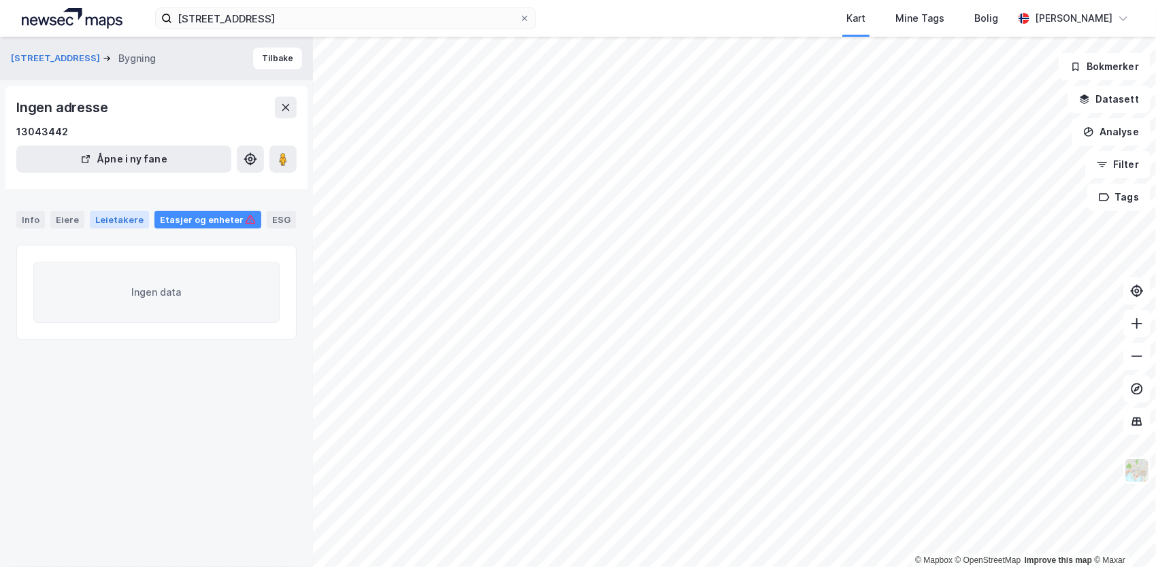
click at [127, 217] on div "Leietakere" at bounding box center [119, 220] width 59 height 18
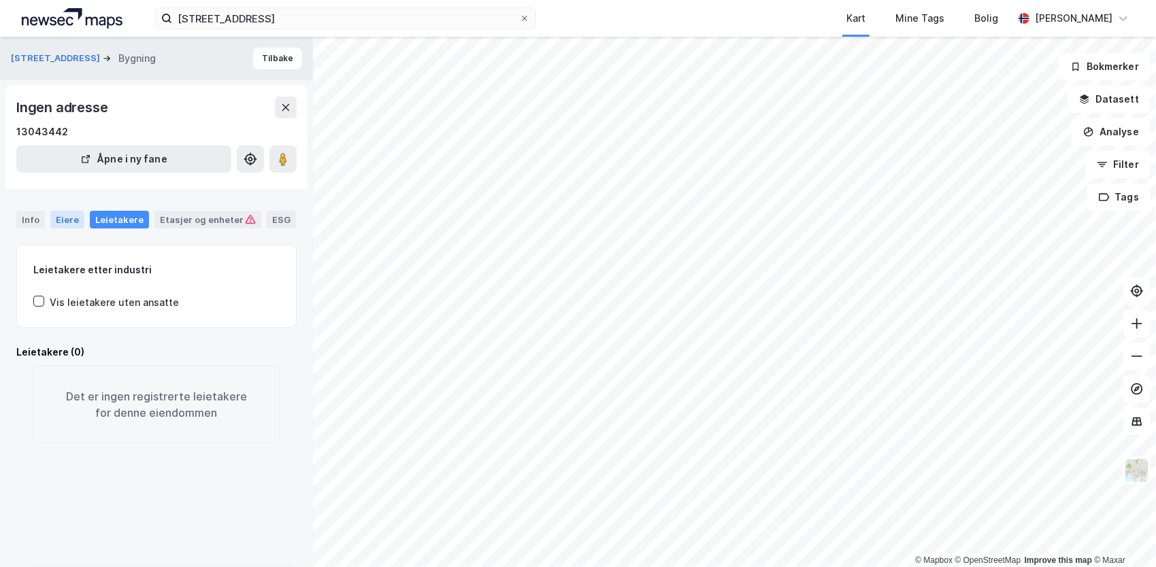
click at [64, 218] on div "Eiere" at bounding box center [67, 220] width 34 height 18
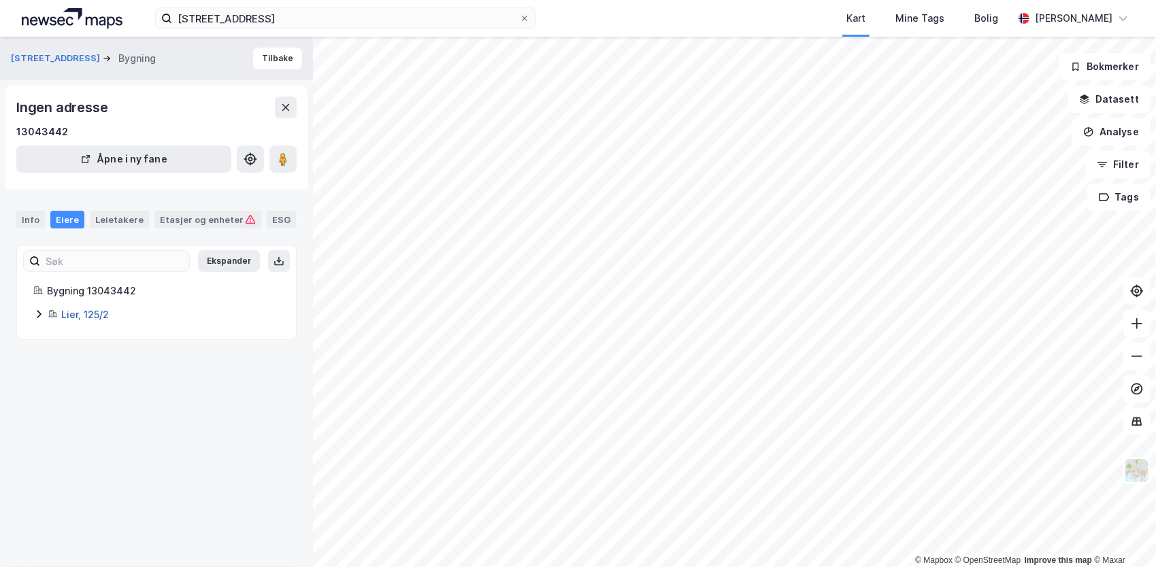
click at [93, 316] on link "Lier, 125/2" at bounding box center [85, 315] width 48 height 12
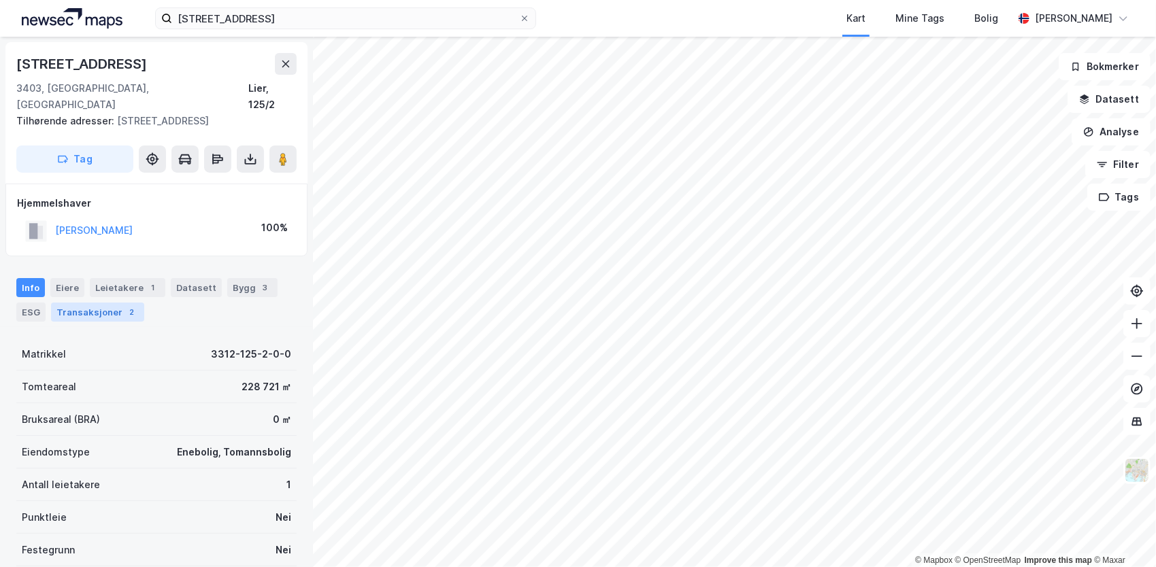
click at [106, 303] on div "Transaksjoner 2" at bounding box center [97, 312] width 93 height 19
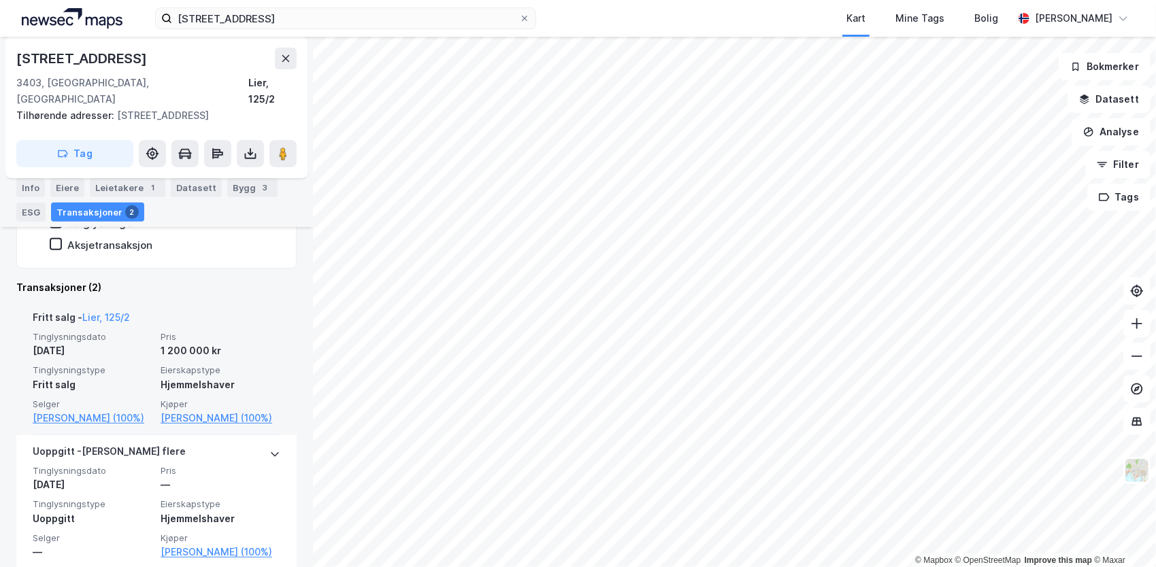
scroll to position [276, 0]
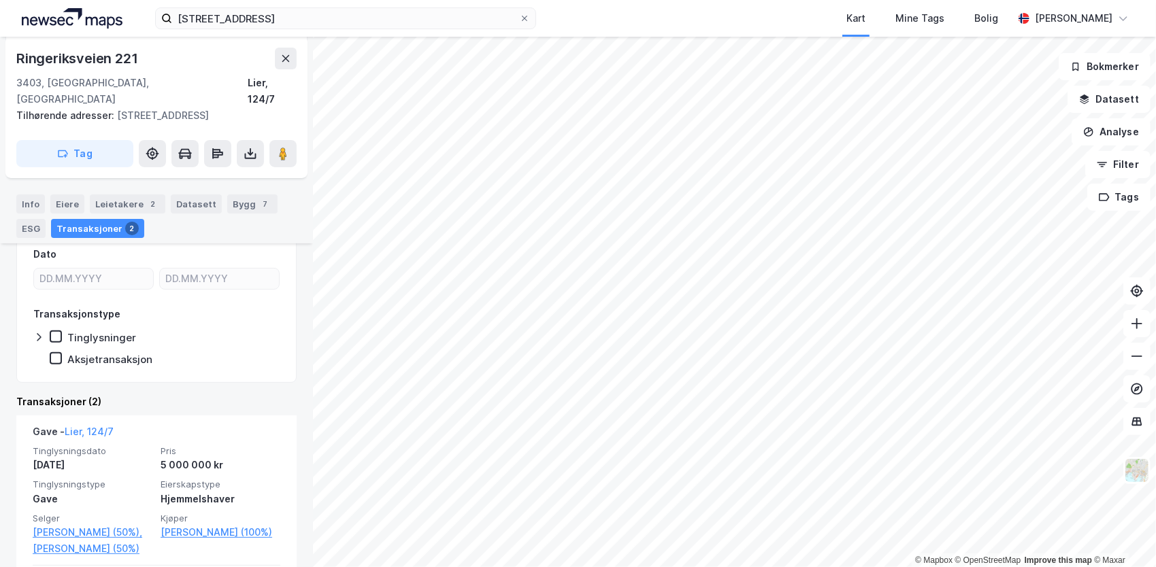
scroll to position [325, 0]
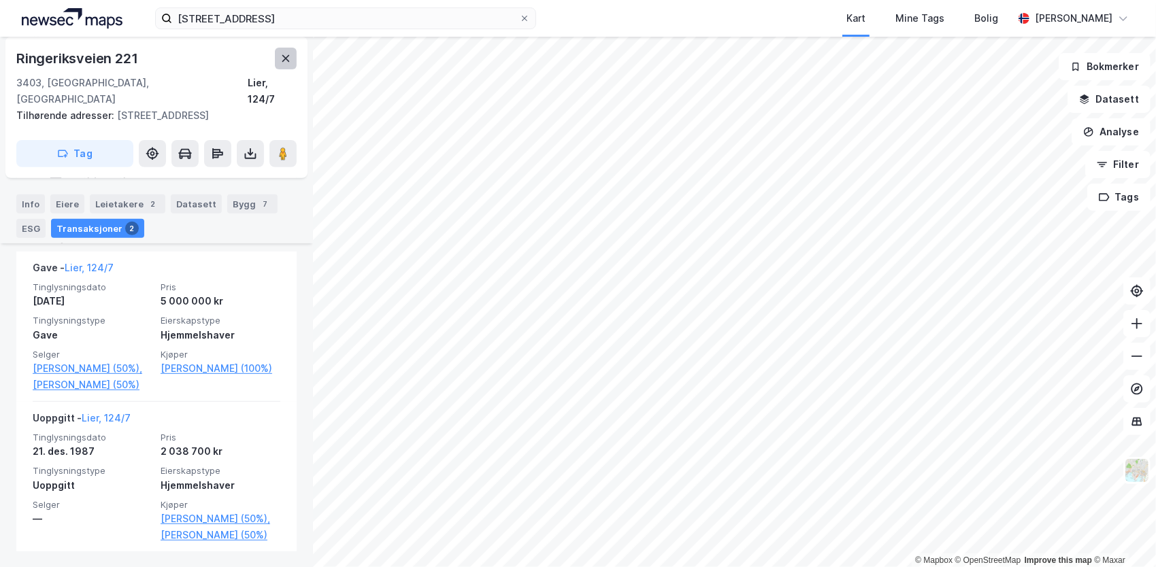
click at [285, 54] on icon at bounding box center [285, 58] width 11 height 11
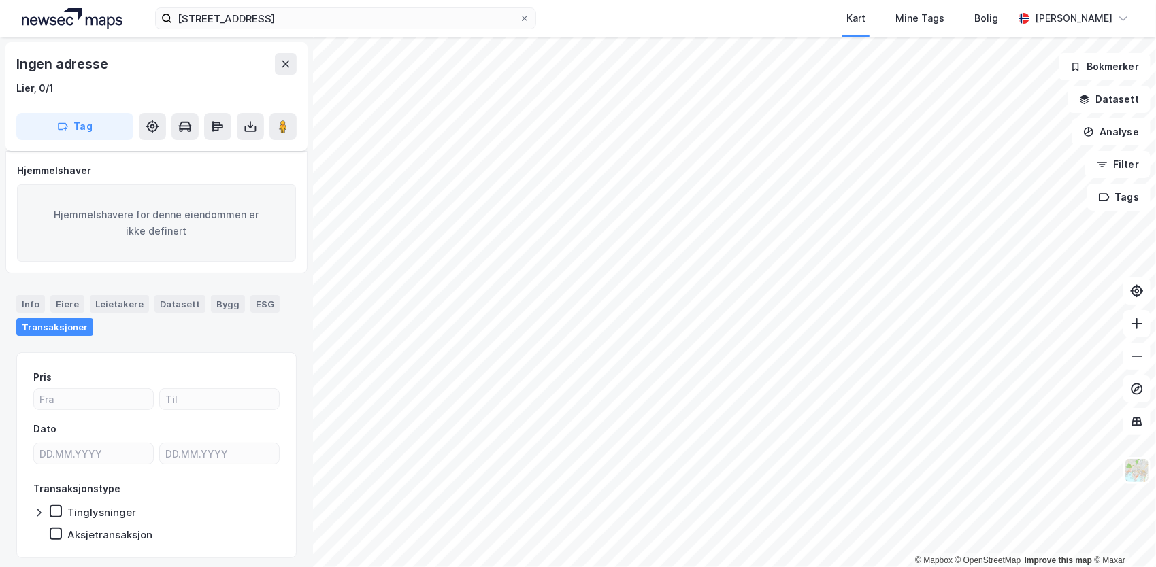
scroll to position [39, 0]
